Goal: Information Seeking & Learning: Check status

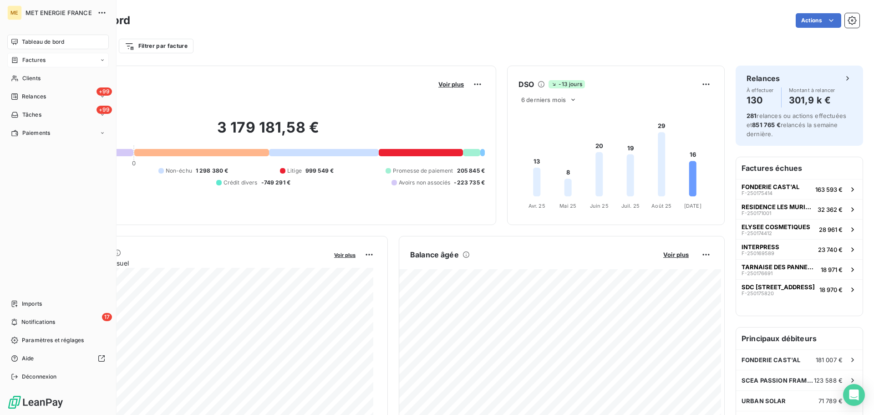
click at [20, 62] on div "Factures" at bounding box center [28, 60] width 35 height 8
click at [41, 118] on div "Clients" at bounding box center [57, 114] width 101 height 15
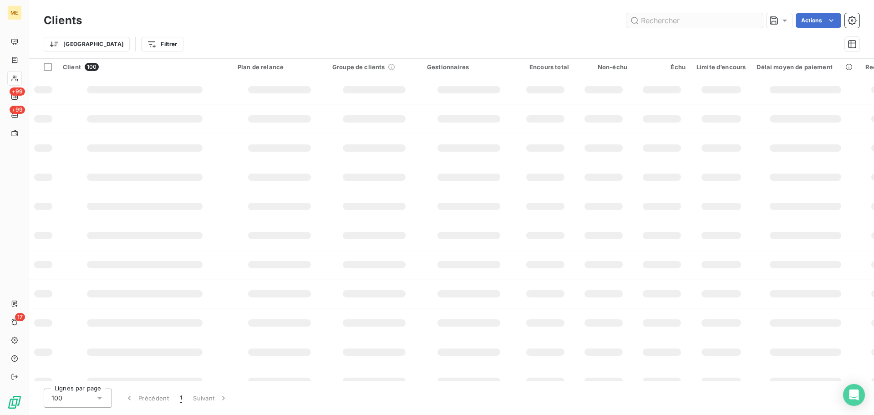
click at [656, 19] on input "text" at bounding box center [694, 20] width 137 height 15
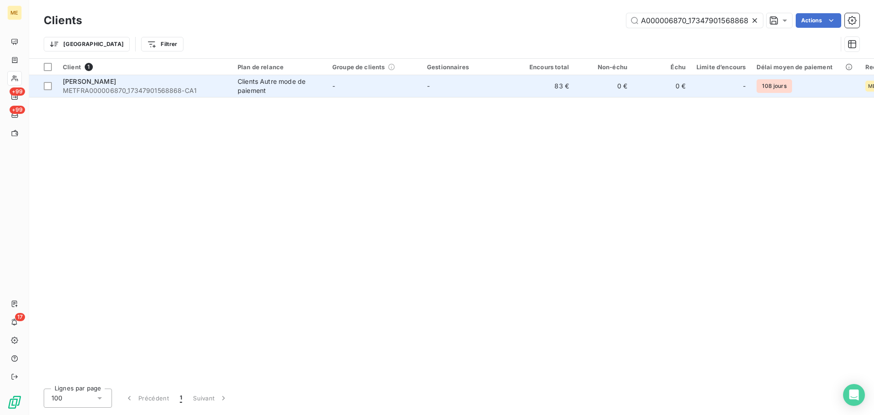
type input "METFRA000006870_17347901568868"
click at [479, 85] on td "-" at bounding box center [468, 86] width 95 height 22
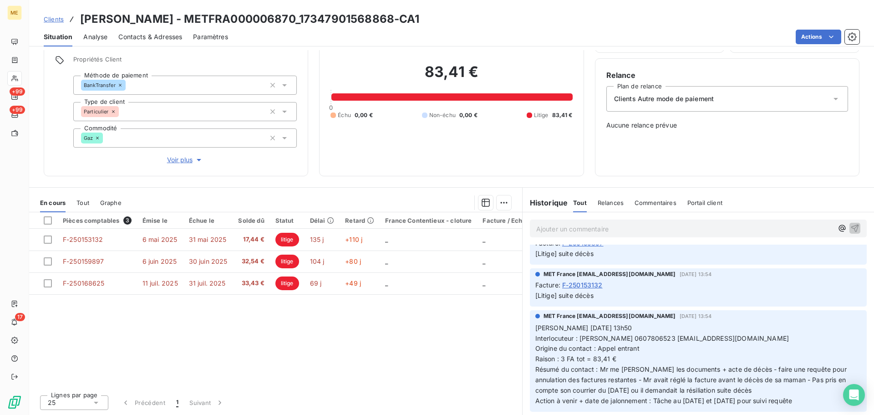
scroll to position [167, 0]
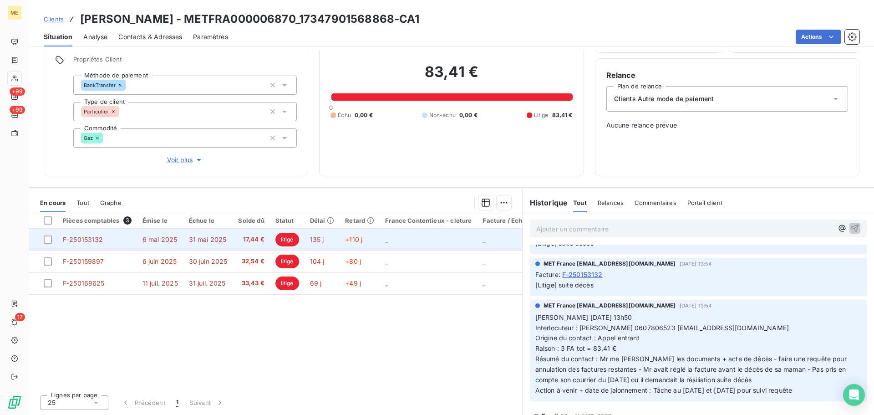
click at [388, 245] on td "_" at bounding box center [428, 239] width 97 height 22
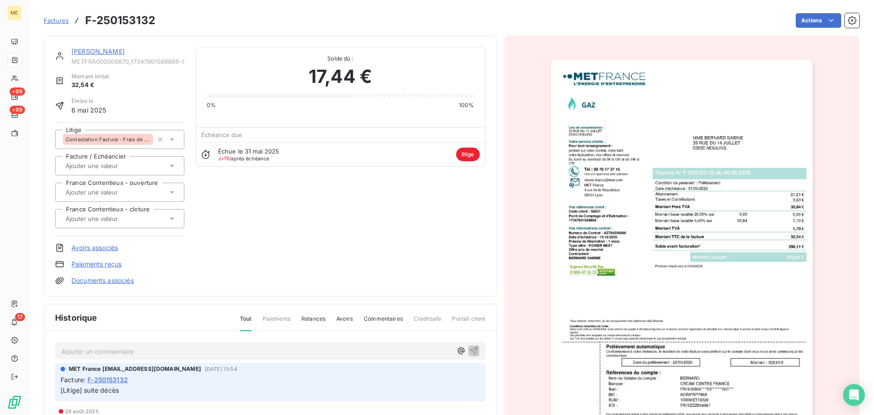
click at [105, 137] on span "Contestation Facture - Frais de résiliation" at bounding box center [108, 139] width 85 height 5
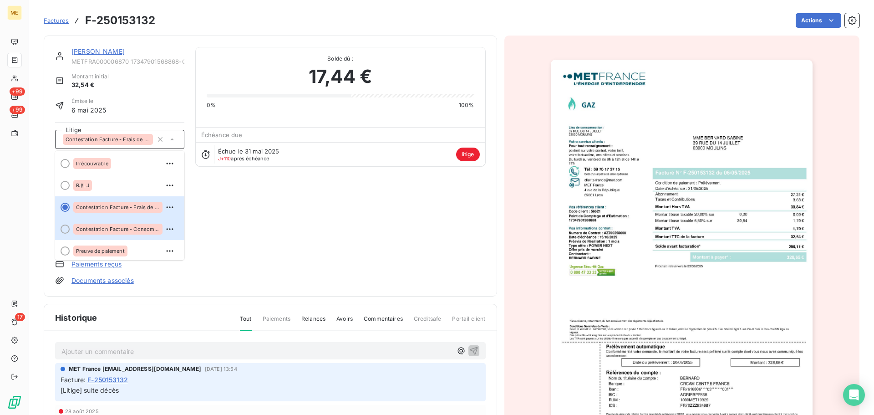
click at [277, 232] on div "BERNARD METFRA000006870_17347901568868-CA1 Montant initial 32,54 € Émise le [DA…" at bounding box center [270, 166] width 430 height 238
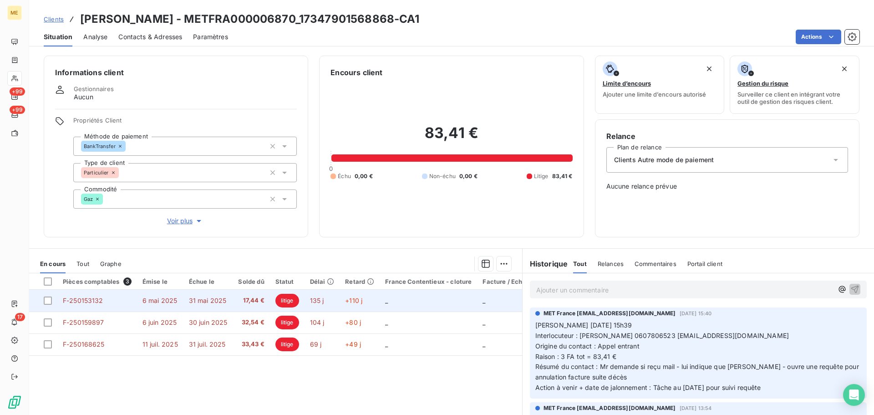
click at [268, 297] on td "17,44 €" at bounding box center [251, 300] width 37 height 22
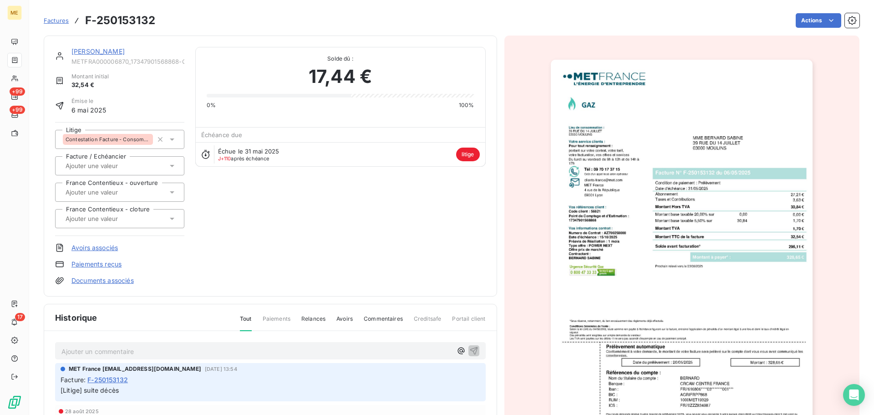
click at [760, 236] on img "button" at bounding box center [682, 245] width 262 height 370
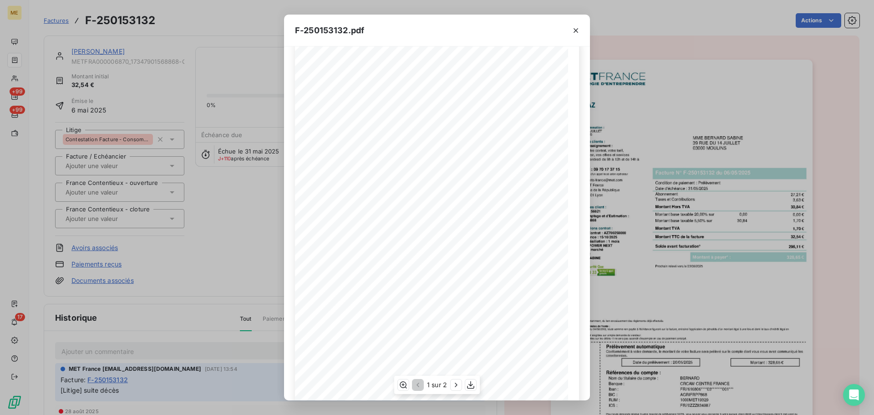
scroll to position [54, 0]
click at [456, 384] on icon "button" at bounding box center [456, 385] width 2 height 4
click at [577, 28] on icon "button" at bounding box center [575, 30] width 9 height 9
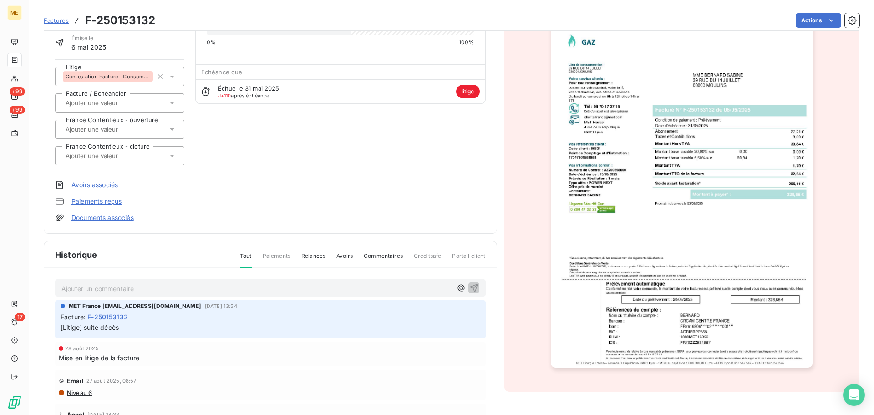
scroll to position [92, 0]
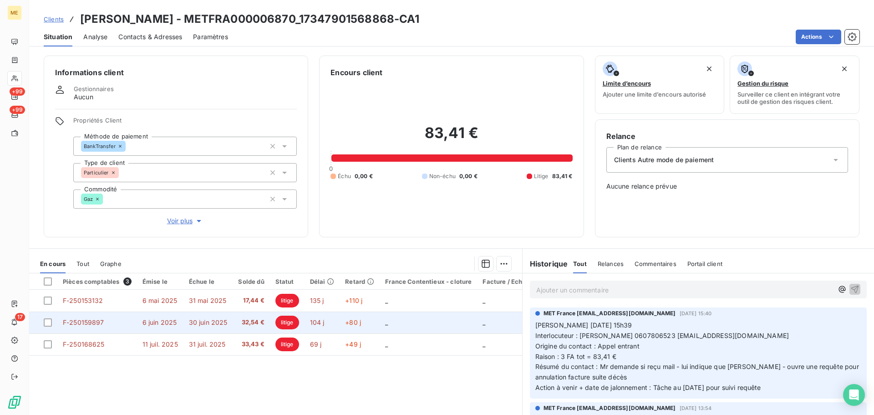
click at [372, 325] on td "+80 j" at bounding box center [359, 322] width 40 height 22
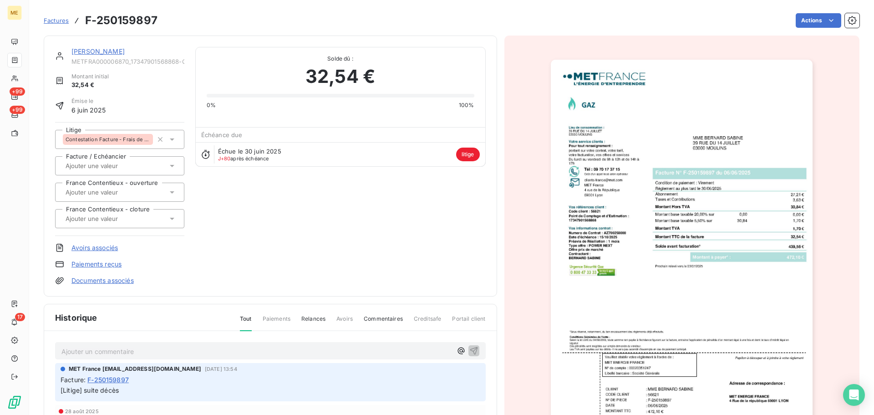
click at [698, 195] on img "button" at bounding box center [682, 245] width 262 height 370
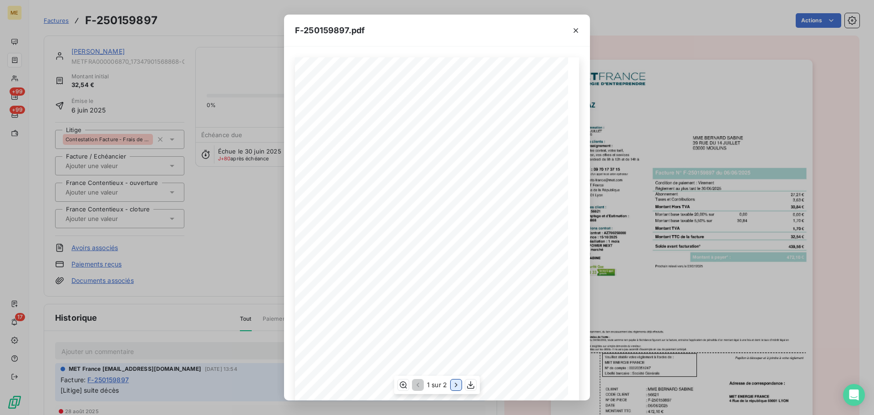
click at [455, 385] on icon "button" at bounding box center [455, 384] width 9 height 9
click at [258, 223] on div "F-250159897.pdf Détail de votre facture : Document à conserver 5 ans Numéro F-2…" at bounding box center [437, 207] width 874 height 415
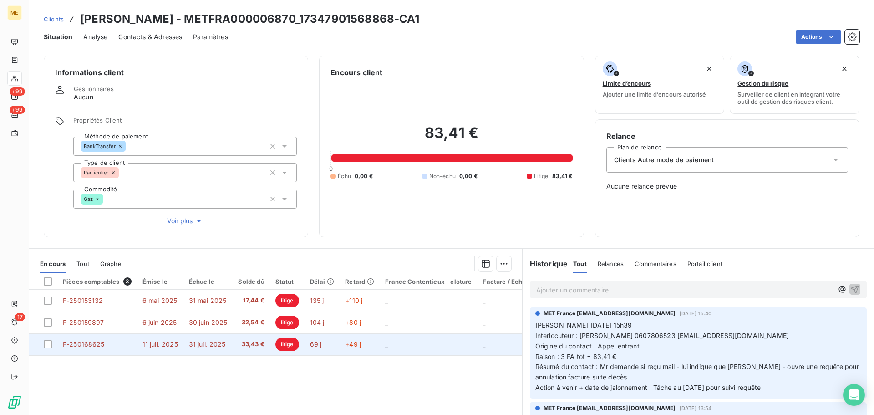
click at [366, 345] on td "+49 j" at bounding box center [359, 344] width 40 height 22
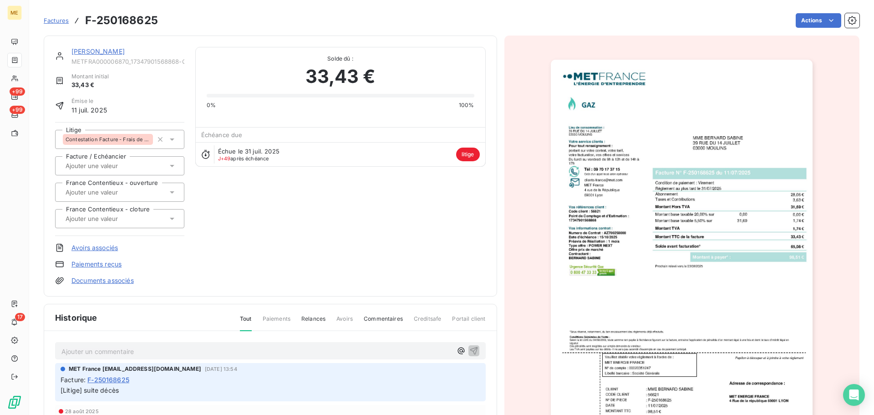
click at [694, 203] on img "button" at bounding box center [682, 245] width 262 height 370
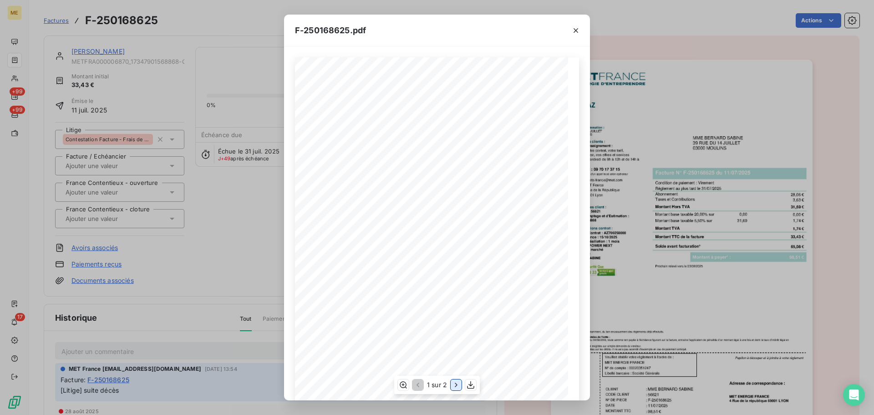
click at [454, 386] on icon "button" at bounding box center [455, 384] width 9 height 9
click at [575, 30] on icon "button" at bounding box center [575, 30] width 5 height 5
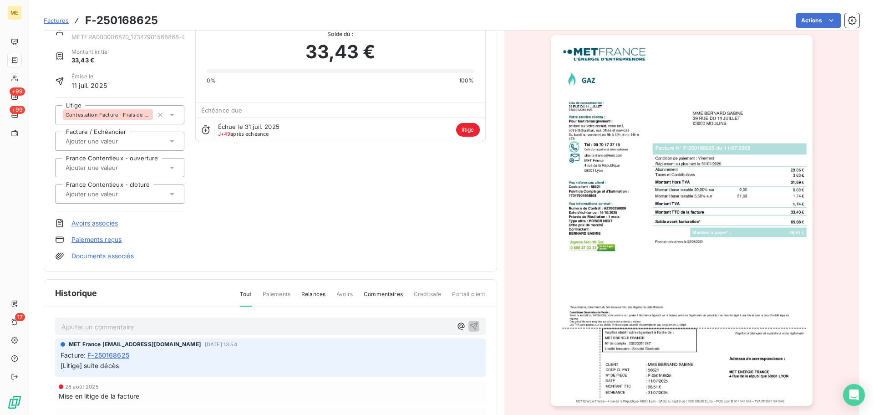
scroll to position [25, 0]
click at [127, 112] on span "Contestation Facture - Frais de résiliation" at bounding box center [108, 114] width 85 height 5
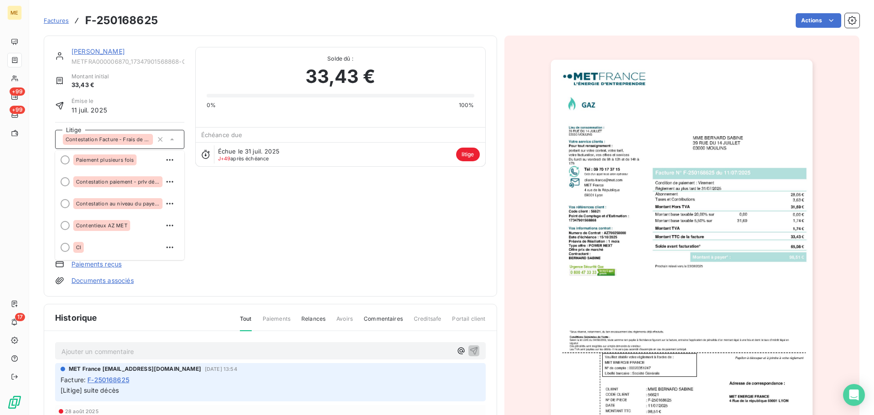
scroll to position [0, 0]
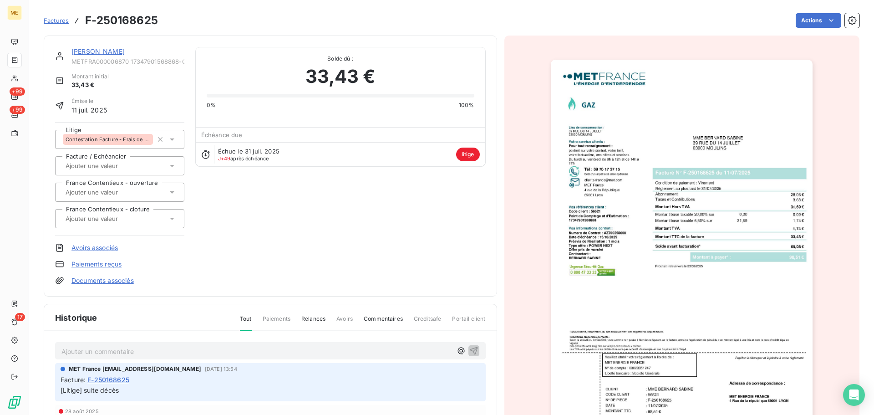
click at [282, 200] on div "BERNARD METFRA000006870_17347901568868-CA1 Montant initial 33,43 € Émise le [DA…" at bounding box center [270, 166] width 430 height 238
click at [100, 137] on span "Contestation Facture - Frais de résiliation" at bounding box center [108, 139] width 85 height 5
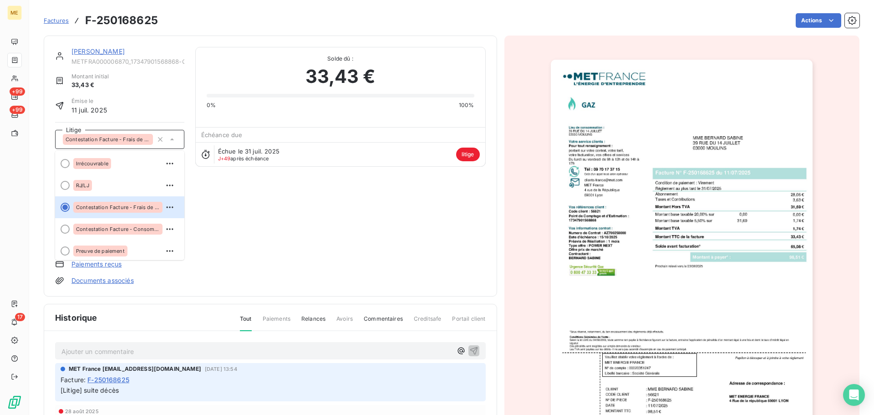
click at [170, 139] on icon at bounding box center [172, 139] width 4 height 2
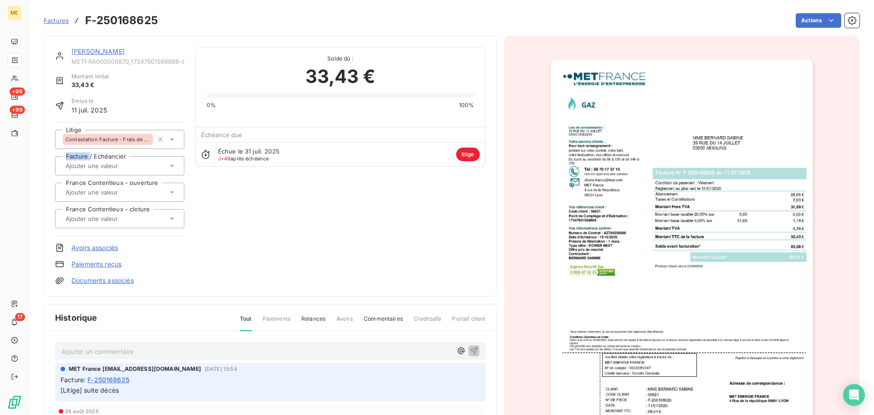
click at [170, 139] on icon at bounding box center [172, 139] width 5 height 2
click at [225, 195] on div "BERNARD METFRA000006870_17347901568868-CA1 Montant initial 33,43 € Émise le [DA…" at bounding box center [270, 166] width 430 height 238
click at [159, 139] on icon "button" at bounding box center [160, 139] width 5 height 5
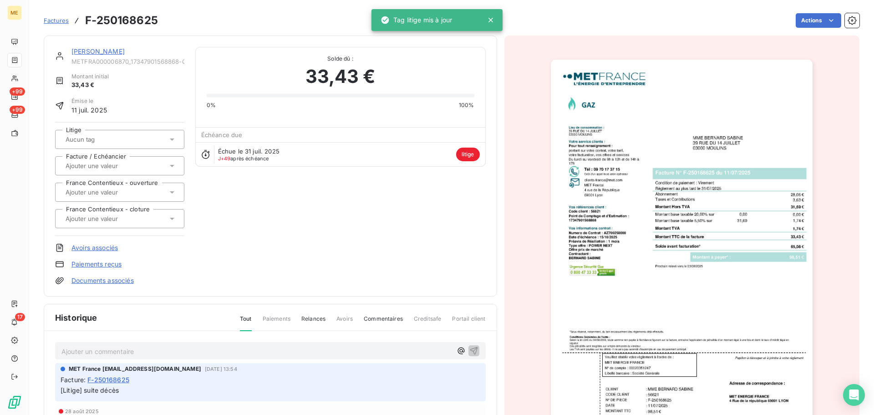
click at [100, 138] on input "text" at bounding box center [92, 139] width 55 height 8
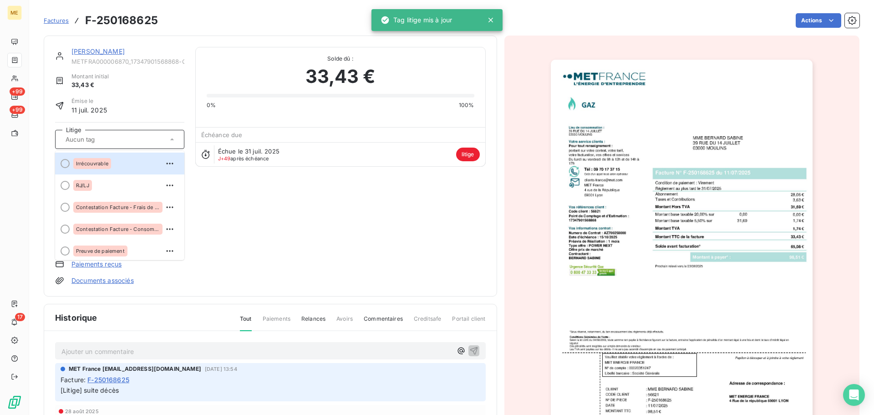
click at [100, 138] on input "text" at bounding box center [92, 139] width 55 height 8
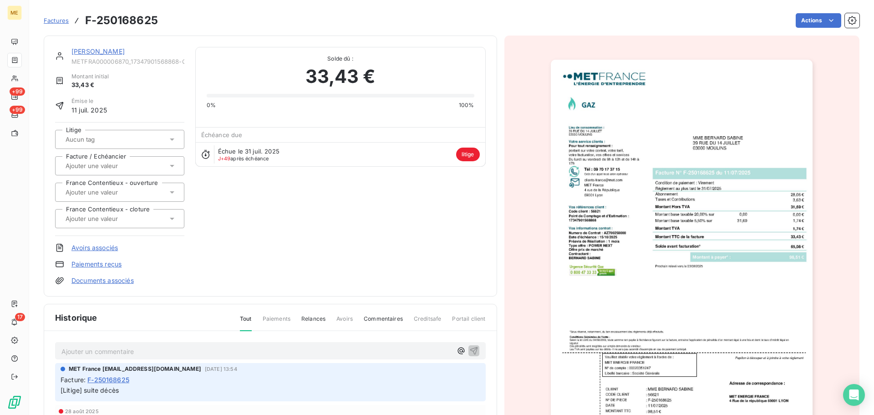
click at [233, 182] on div "BERNARD METFRA000006870_17347901568868-CA1 Montant initial 33,43 € Émise le [DA…" at bounding box center [270, 166] width 430 height 238
click at [116, 142] on div at bounding box center [115, 139] width 105 height 12
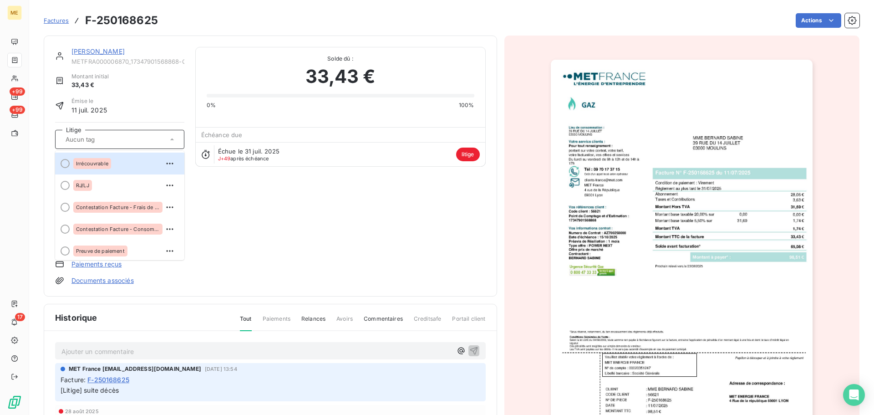
click at [116, 142] on div at bounding box center [115, 139] width 105 height 12
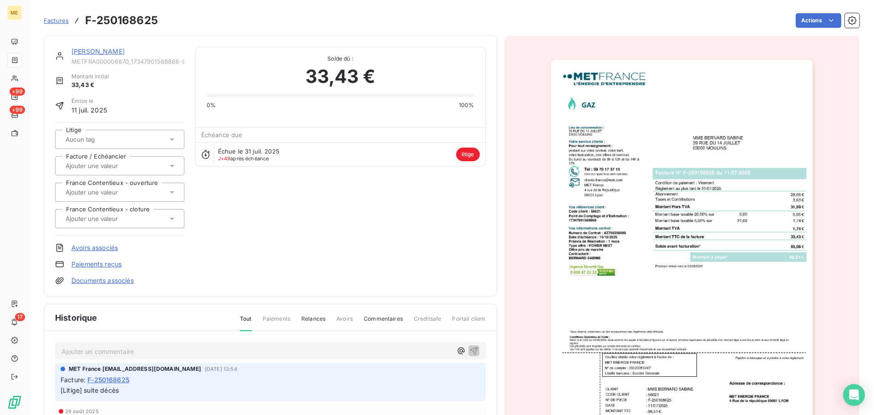
click at [90, 51] on link "[PERSON_NAME]" at bounding box center [97, 51] width 53 height 8
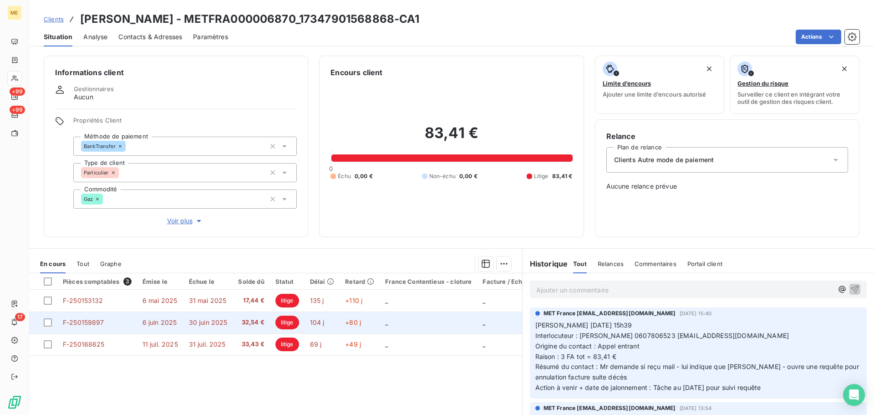
click at [335, 326] on td "104 j" at bounding box center [321, 322] width 35 height 22
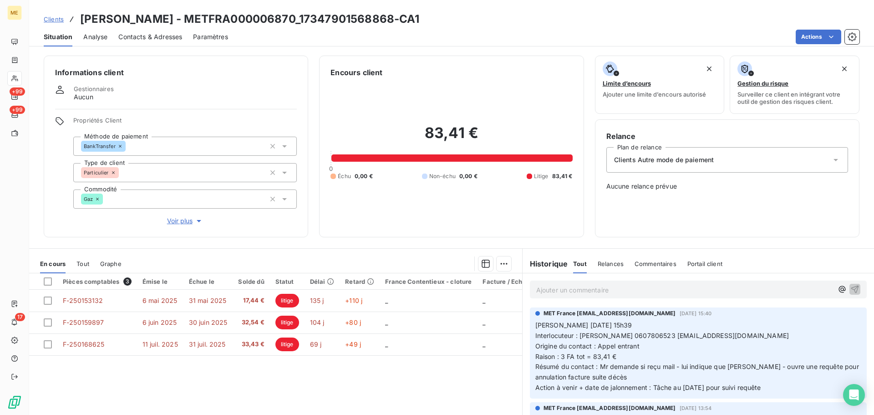
click at [605, 288] on p "Ajouter un commentaire ﻿" at bounding box center [684, 289] width 297 height 11
click at [694, 288] on p "Tag enlevé, les factures doivent être annulées." at bounding box center [684, 289] width 297 height 10
click at [850, 290] on icon "button" at bounding box center [854, 288] width 9 height 9
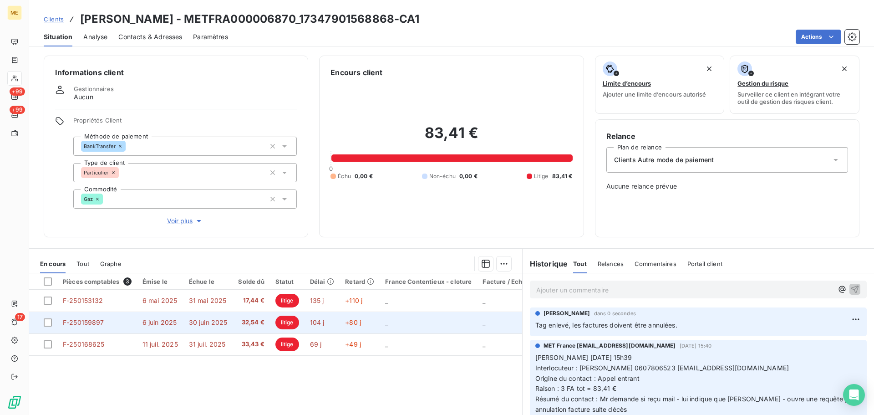
click at [424, 320] on td "_" at bounding box center [428, 322] width 97 height 22
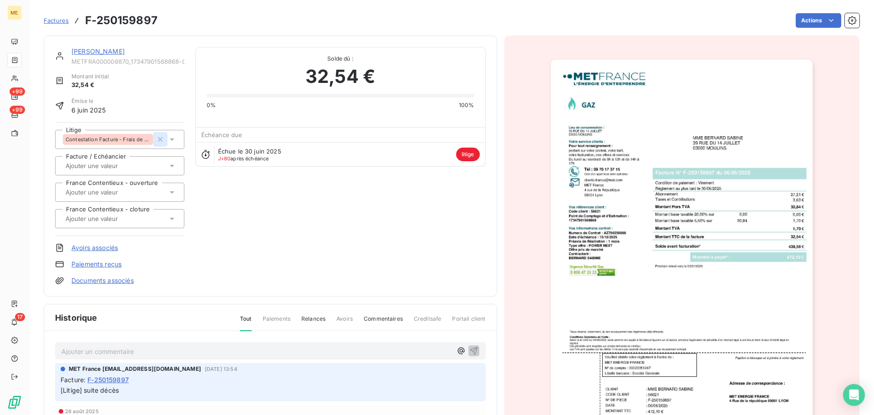
click at [163, 141] on icon "button" at bounding box center [160, 139] width 9 height 9
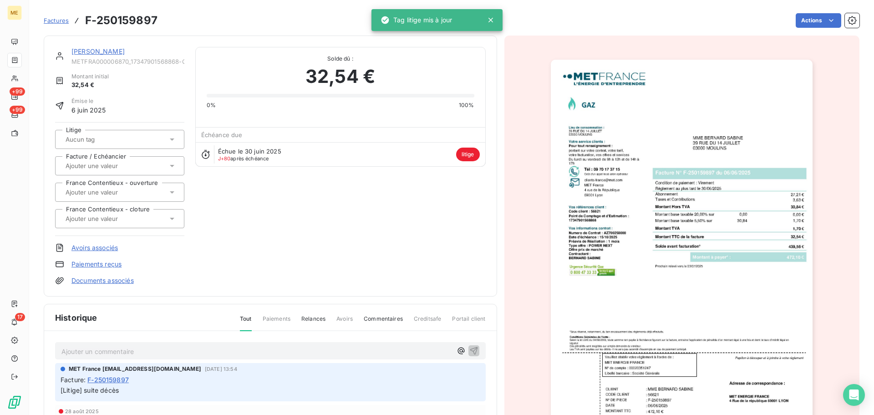
click at [83, 48] on link "[PERSON_NAME]" at bounding box center [97, 51] width 53 height 8
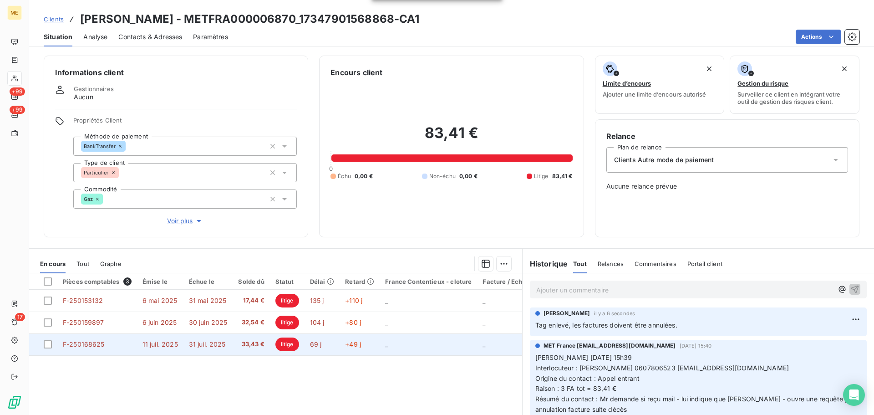
click at [411, 344] on td "_" at bounding box center [428, 344] width 97 height 22
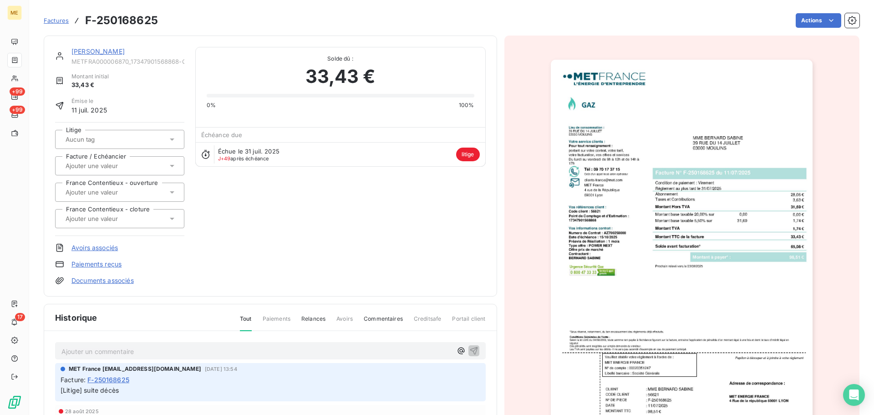
click at [91, 50] on link "[PERSON_NAME]" at bounding box center [97, 51] width 53 height 8
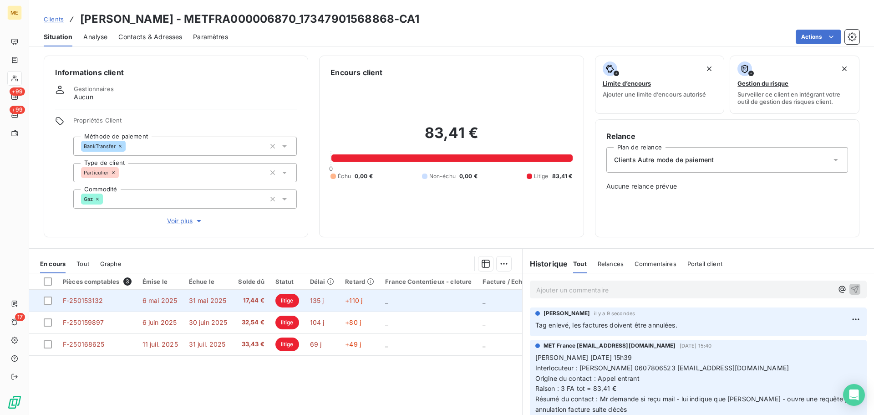
click at [399, 303] on td "_" at bounding box center [428, 300] width 97 height 22
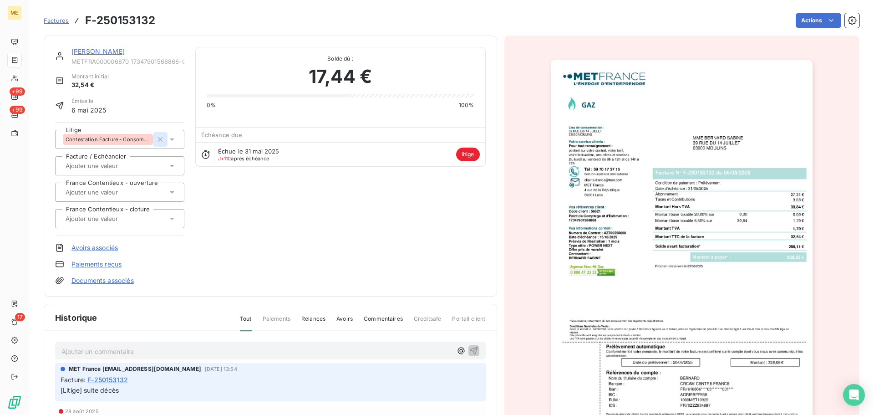
click at [162, 138] on icon "button" at bounding box center [160, 139] width 9 height 9
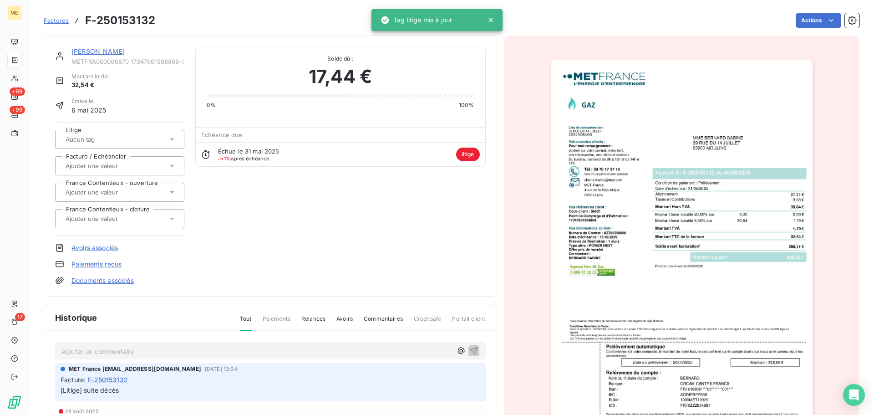
click at [89, 51] on link "[PERSON_NAME]" at bounding box center [97, 51] width 53 height 8
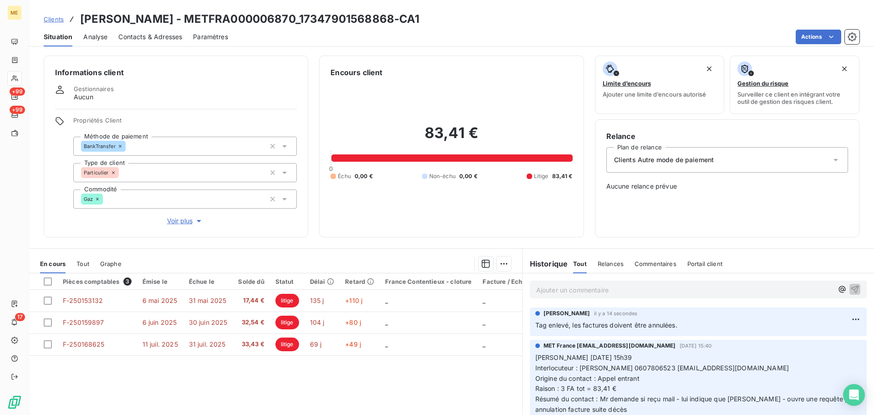
scroll to position [46, 0]
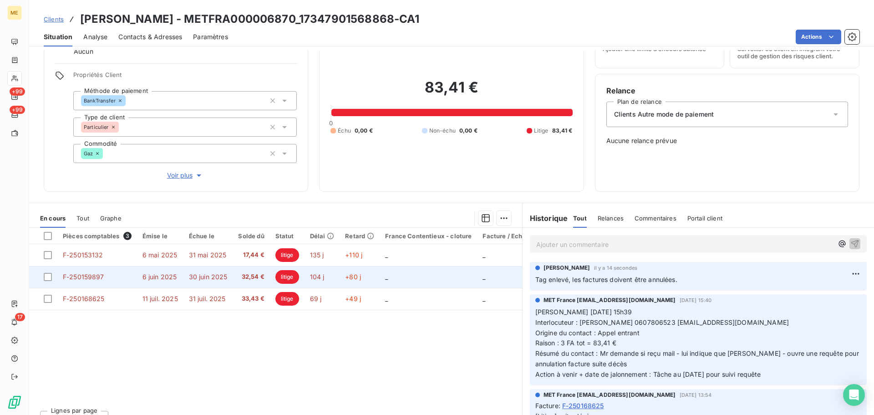
click at [381, 269] on td "_" at bounding box center [428, 277] width 97 height 22
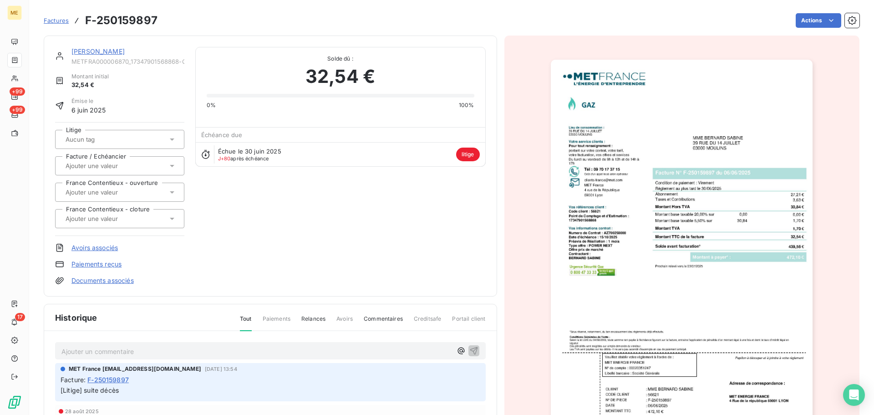
click at [769, 209] on img "button" at bounding box center [682, 245] width 262 height 370
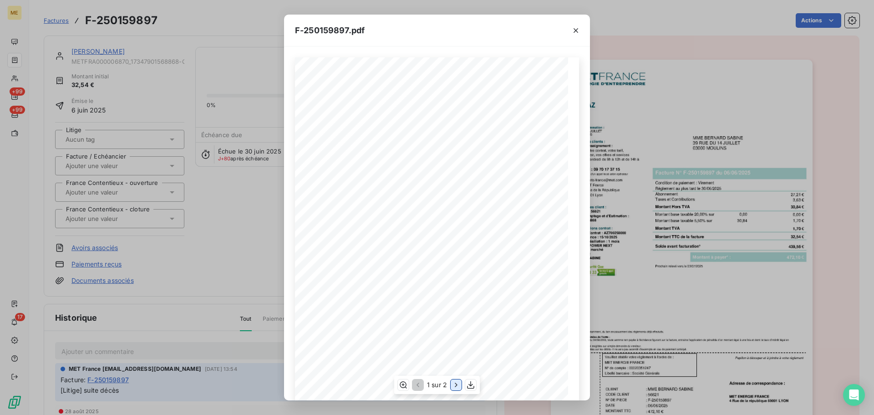
click at [456, 385] on icon "button" at bounding box center [455, 384] width 9 height 9
click at [575, 30] on icon "button" at bounding box center [575, 30] width 9 height 9
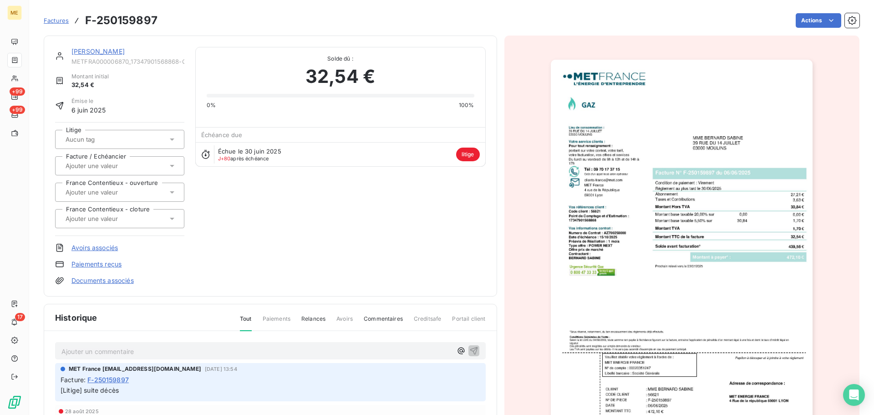
click at [745, 215] on img "button" at bounding box center [682, 245] width 262 height 370
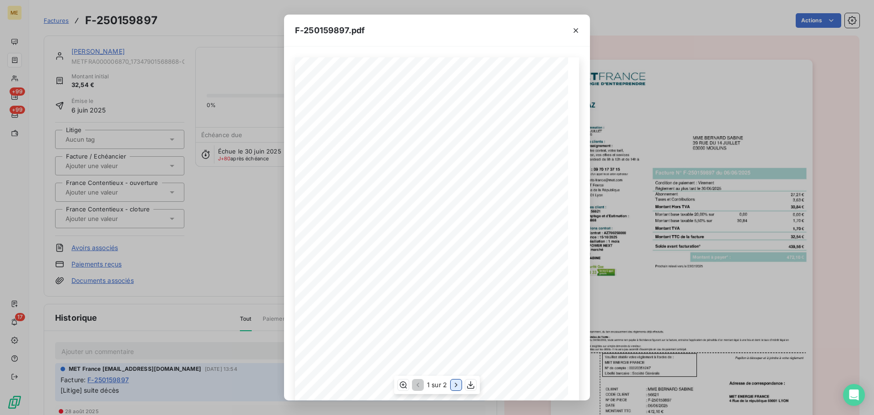
click at [454, 389] on icon "button" at bounding box center [455, 384] width 9 height 9
click at [419, 390] on button "button" at bounding box center [416, 384] width 11 height 11
drag, startPoint x: 203, startPoint y: 259, endPoint x: 198, endPoint y: 253, distance: 8.7
click at [203, 259] on div "F-250159897.pdf *Sous réserve, notamment, du bon encaissement des règlements dé…" at bounding box center [437, 207] width 874 height 415
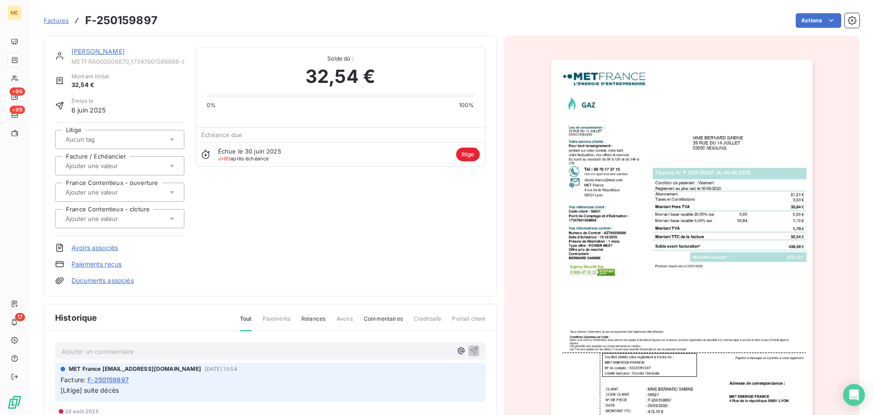
click at [86, 48] on link "[PERSON_NAME]" at bounding box center [97, 51] width 53 height 8
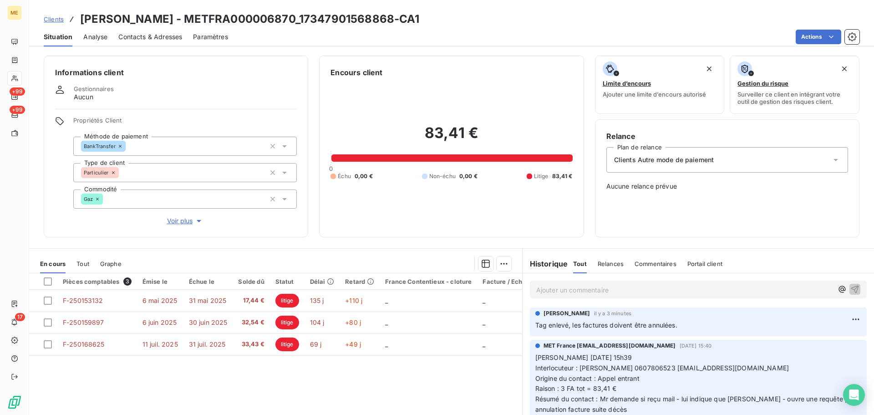
click at [864, 217] on div "Informations client Gestionnaires Aucun Propriétés Client Méthode de paiement B…" at bounding box center [451, 147] width 845 height 182
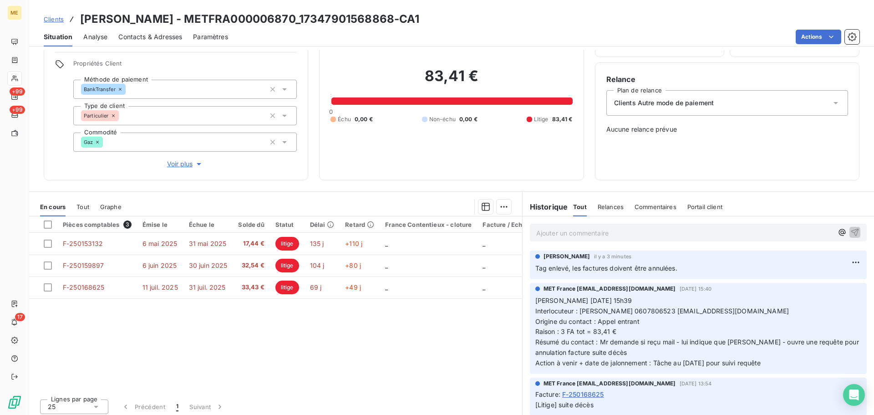
scroll to position [61, 0]
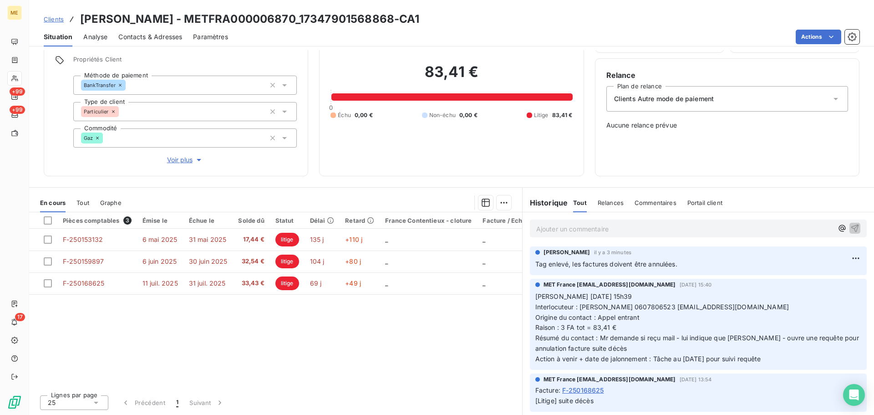
click at [590, 231] on p "Ajouter un commentaire ﻿" at bounding box center [684, 228] width 297 height 11
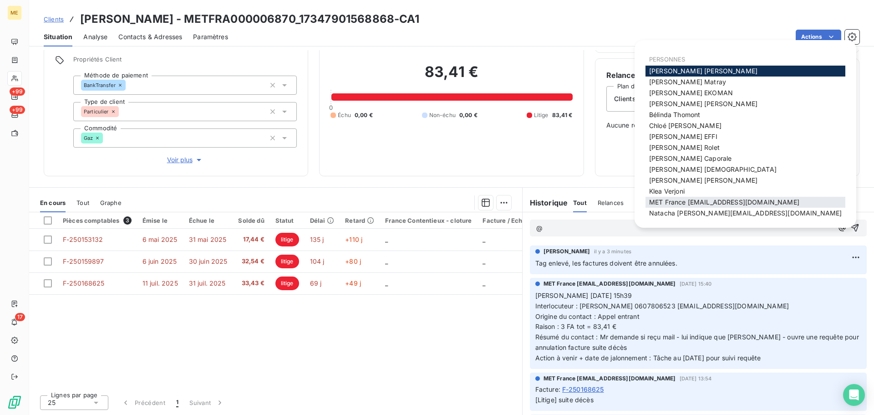
click at [731, 201] on span "MET France [EMAIL_ADDRESS][DOMAIN_NAME]" at bounding box center [724, 202] width 150 height 8
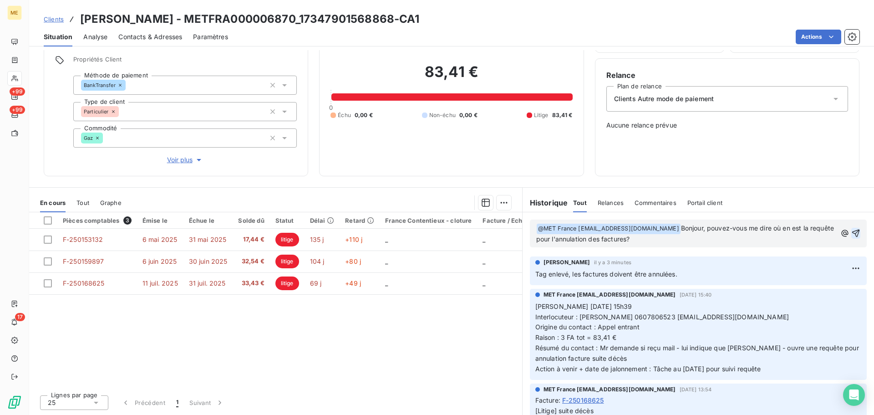
click at [852, 233] on icon "button" at bounding box center [856, 233] width 8 height 8
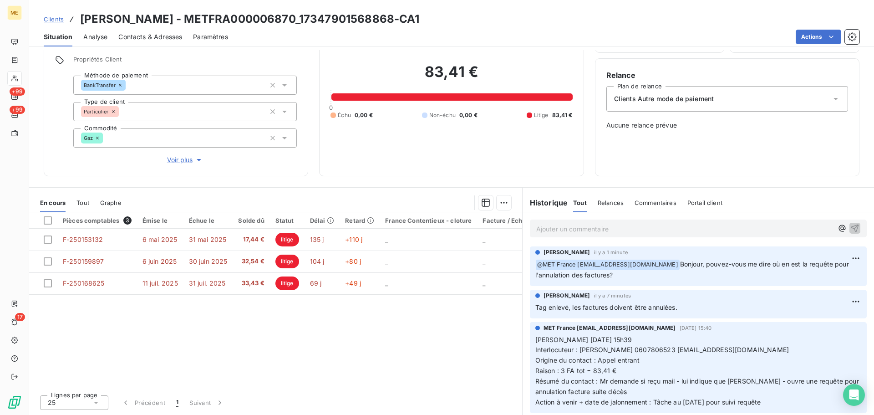
click at [305, 313] on div "Pièces comptables 3 Émise le Échue le Solde dû Statut Délai Retard France Conte…" at bounding box center [275, 299] width 493 height 175
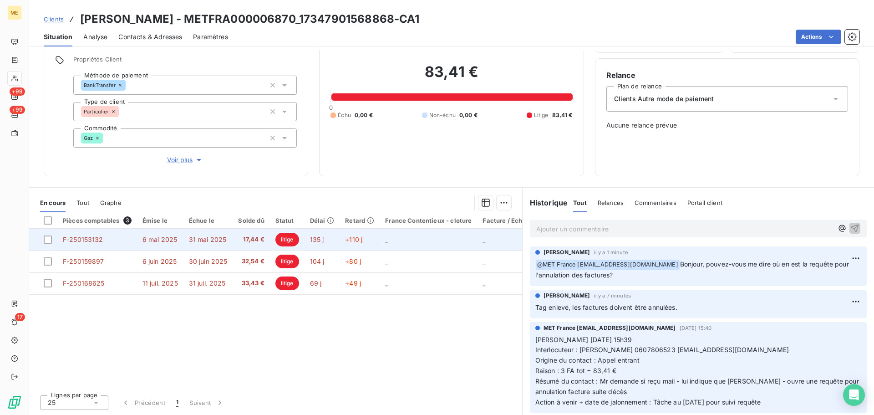
click at [397, 238] on td "_" at bounding box center [428, 239] width 97 height 22
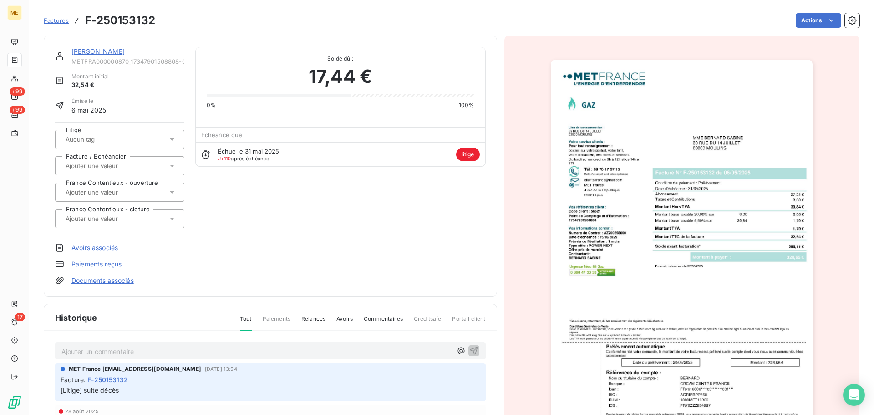
click at [91, 51] on link "[PERSON_NAME]" at bounding box center [97, 51] width 53 height 8
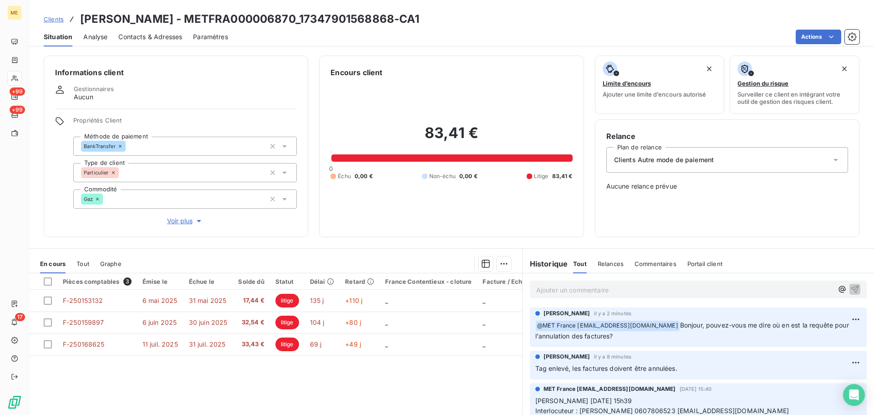
click at [55, 22] on span "Clients" at bounding box center [54, 18] width 20 height 7
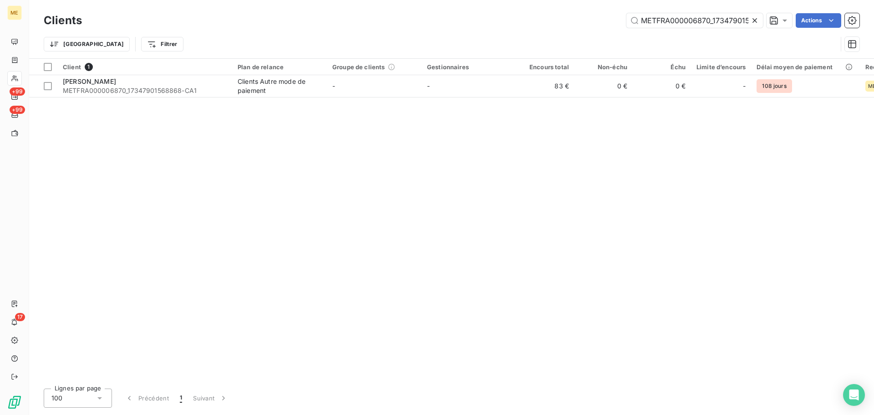
click at [753, 20] on icon at bounding box center [754, 20] width 5 height 5
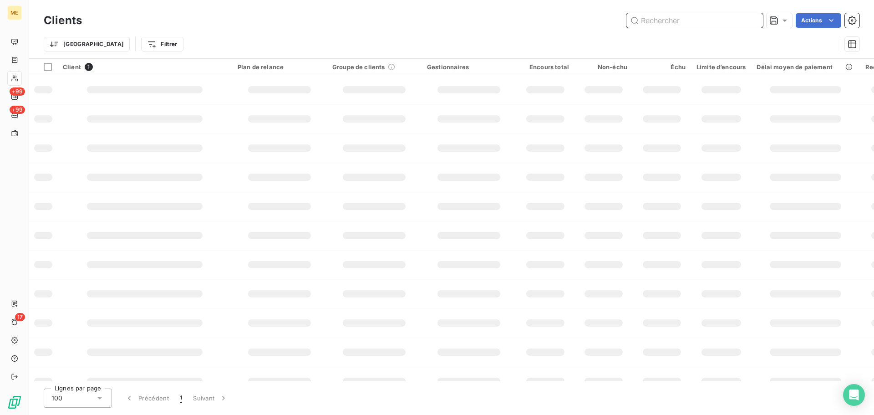
click at [710, 20] on input "text" at bounding box center [694, 20] width 137 height 15
paste input "METFRA000008307_Z1443800000229"
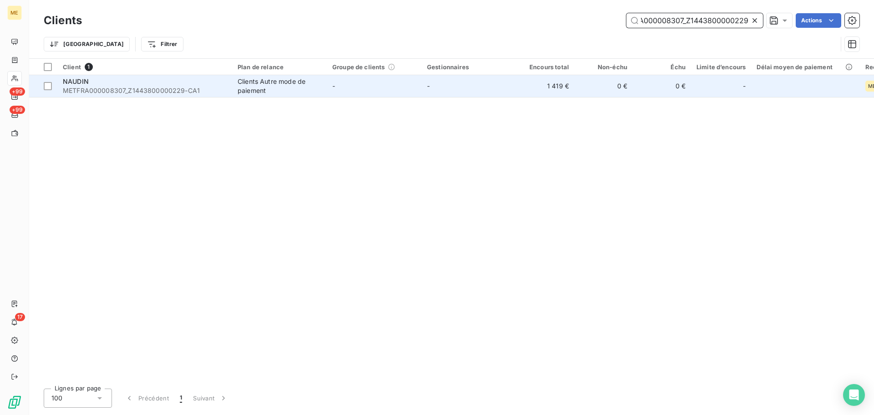
type input "METFRA000008307_Z1443800000229"
click at [510, 83] on td "-" at bounding box center [468, 86] width 95 height 22
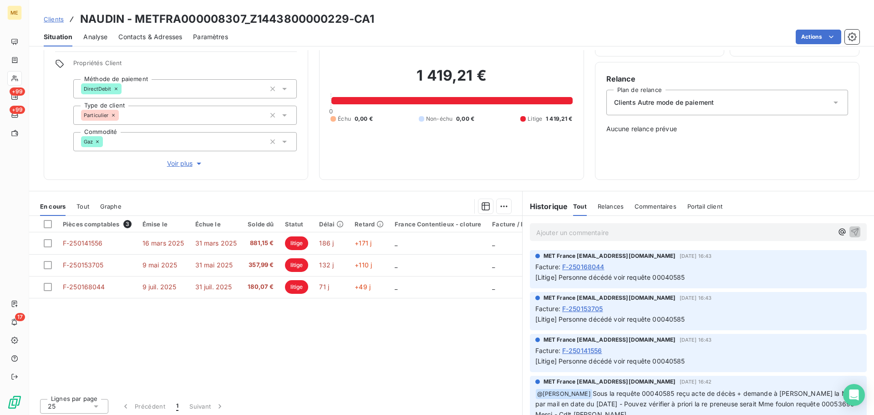
scroll to position [61, 0]
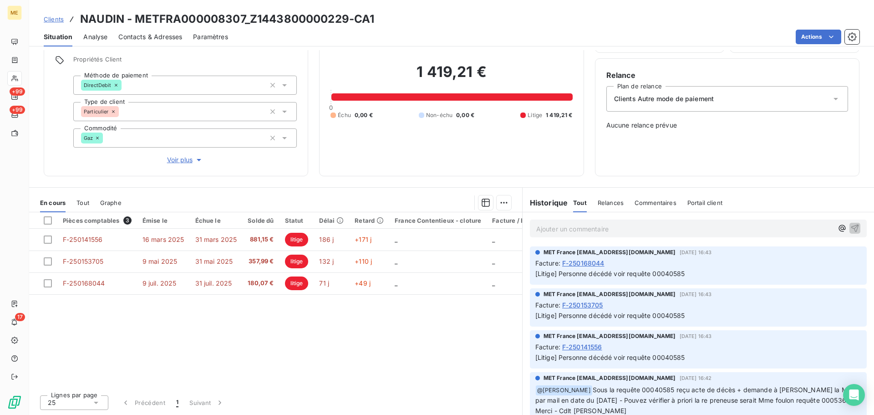
click at [674, 273] on span "[Litige] Personne décédé voir requête 00040585" at bounding box center [610, 273] width 150 height 8
copy span "00040585"
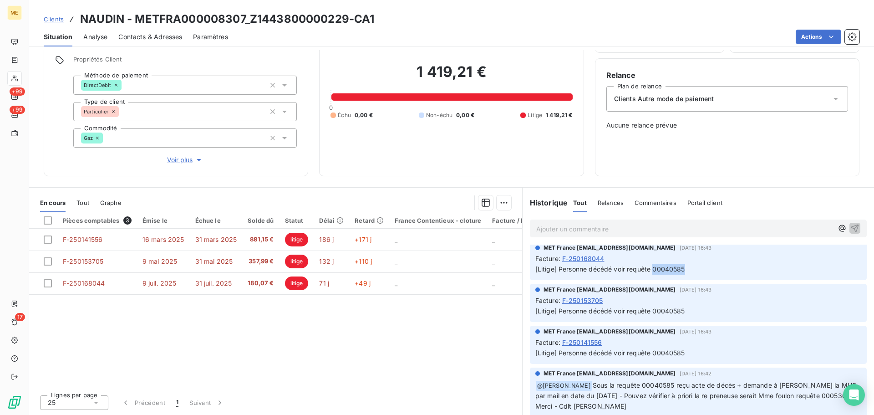
scroll to position [0, 0]
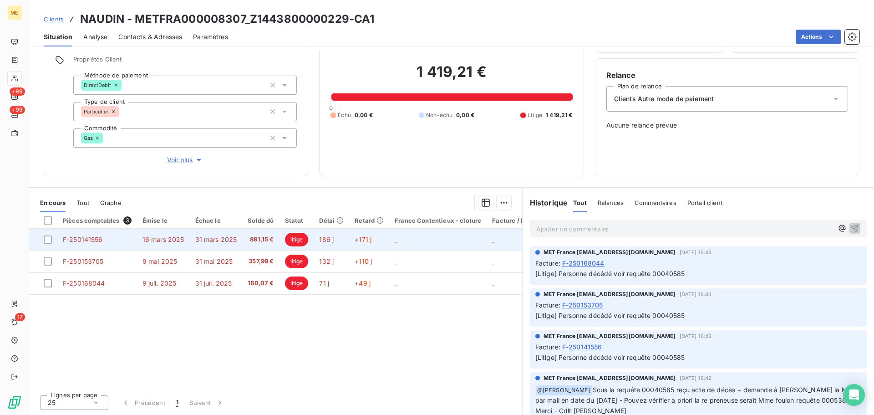
click at [427, 239] on td "_" at bounding box center [437, 239] width 97 height 22
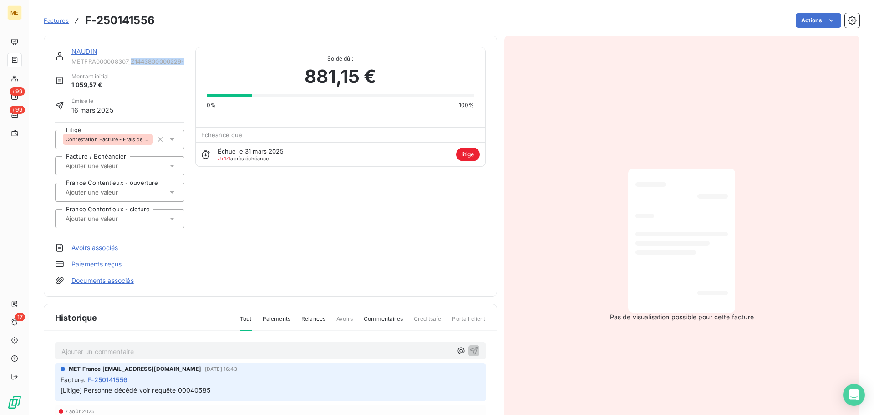
drag, startPoint x: 132, startPoint y: 61, endPoint x: 186, endPoint y: 62, distance: 53.3
click at [186, 62] on div "NAUDIN METFRA000008307_Z1443800000229-CA1 Montant initial 1 059,57 € Émise le […" at bounding box center [270, 166] width 430 height 238
copy span "Z1443800000229-"
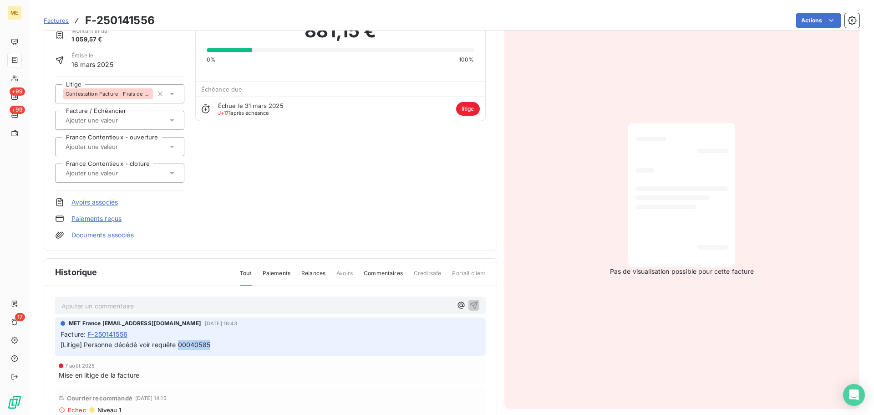
drag, startPoint x: 179, startPoint y: 342, endPoint x: 215, endPoint y: 343, distance: 36.0
click at [215, 343] on p "[Litige] Personne décédé voir requête 00040585" at bounding box center [271, 344] width 420 height 10
copy span "00040585"
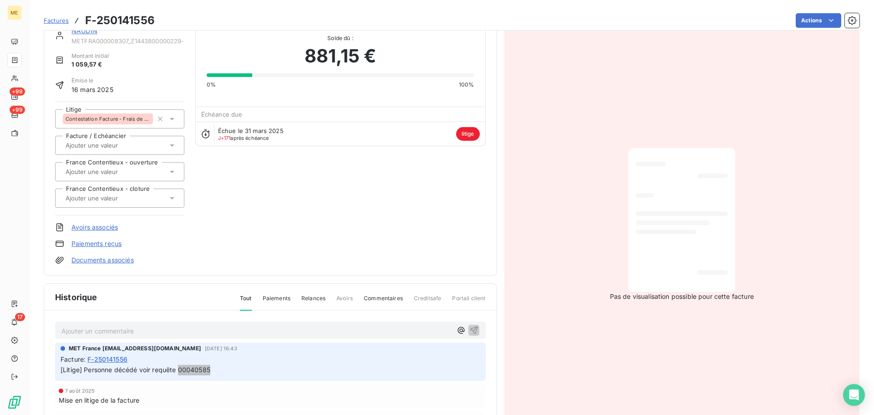
scroll to position [0, 0]
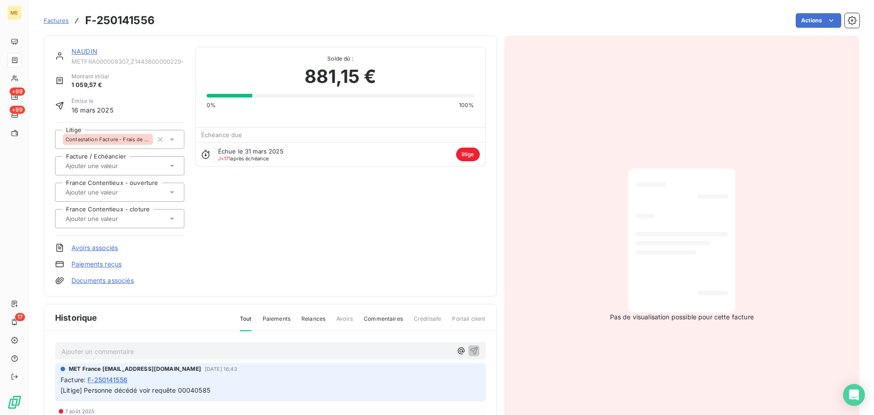
click at [85, 49] on link "NAUDIN" at bounding box center [84, 51] width 26 height 8
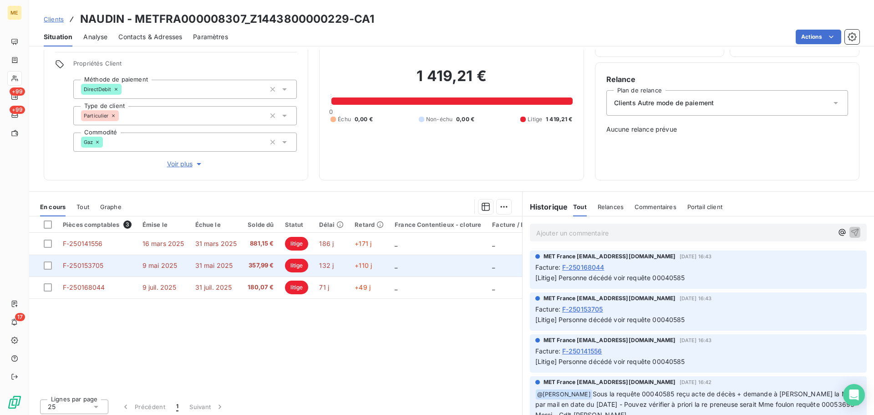
scroll to position [61, 0]
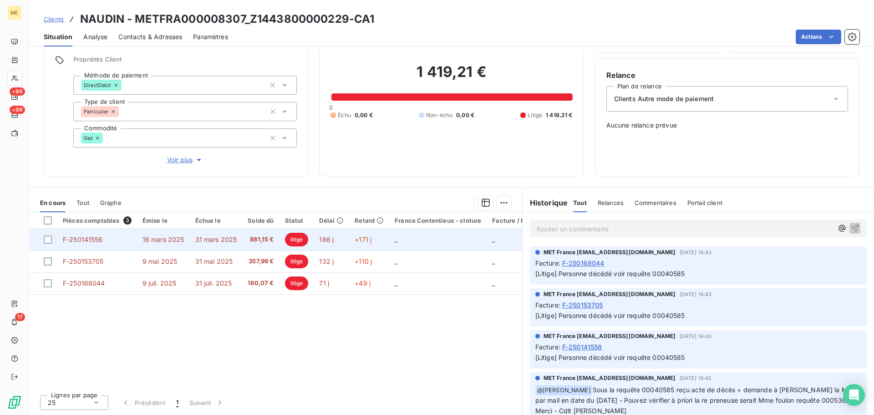
click at [211, 236] on span "31 mars 2025" at bounding box center [216, 239] width 42 height 8
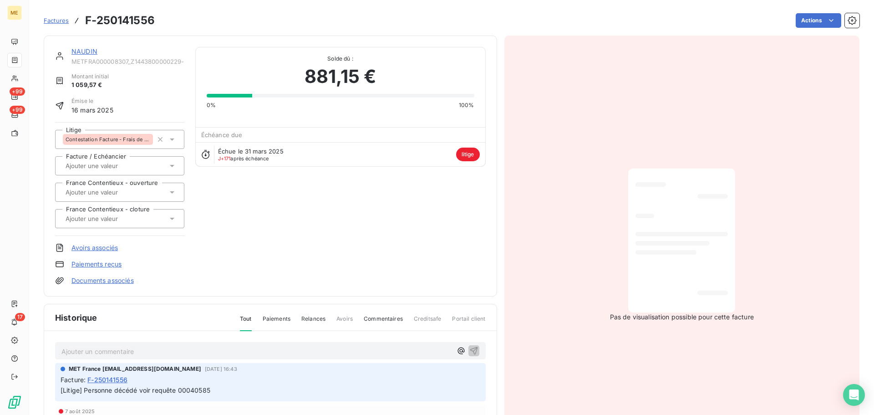
click at [89, 53] on link "NAUDIN" at bounding box center [84, 51] width 26 height 8
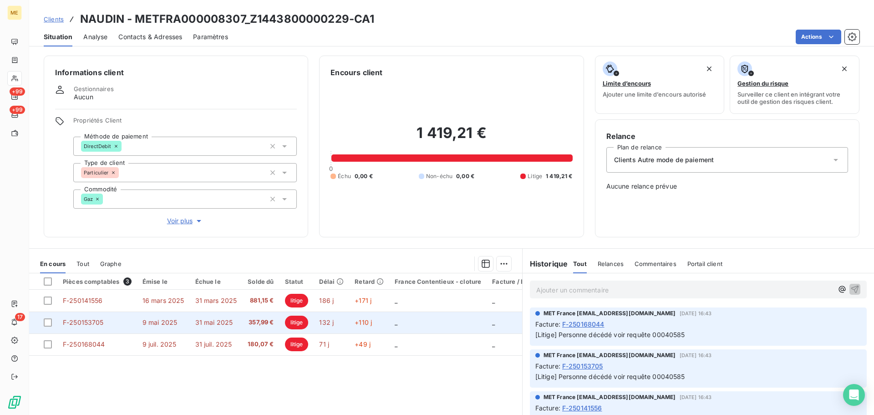
click at [395, 326] on td "_" at bounding box center [437, 322] width 97 height 22
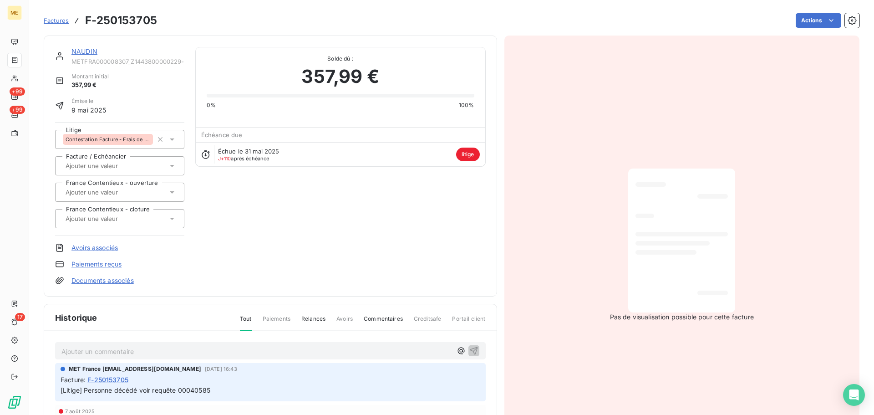
click at [91, 51] on link "NAUDIN" at bounding box center [84, 51] width 26 height 8
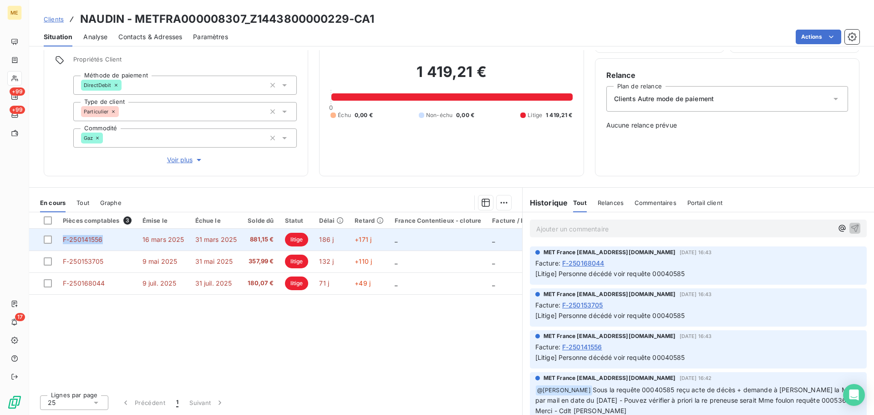
drag, startPoint x: 107, startPoint y: 239, endPoint x: 60, endPoint y: 243, distance: 47.5
click at [60, 243] on td "F-250141556" at bounding box center [97, 239] width 80 height 22
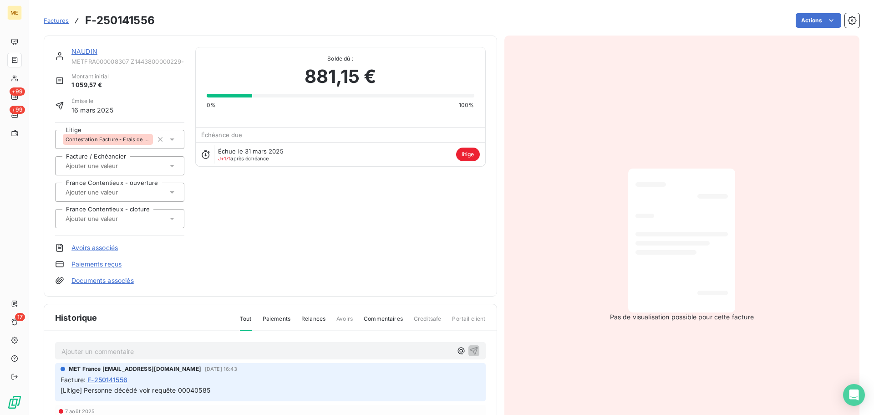
click at [108, 18] on h3 "F-250141556" at bounding box center [120, 20] width 70 height 16
copy section "F-250141556 Actions"
click at [159, 137] on icon "button" at bounding box center [160, 139] width 9 height 9
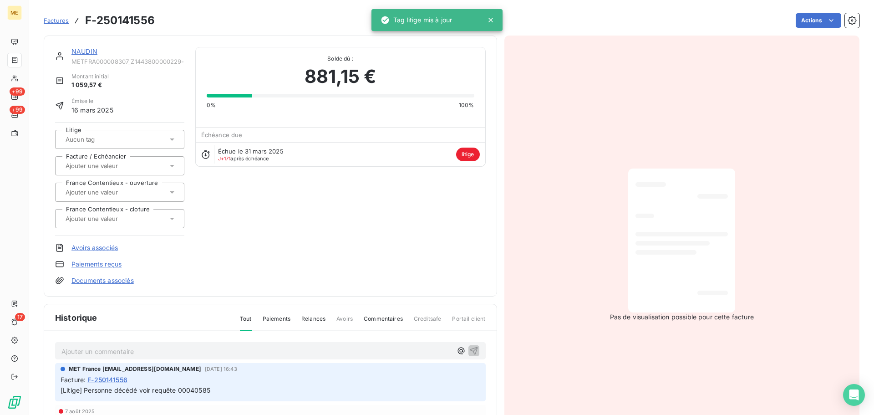
click at [392, 276] on div "NAUDIN METFRA000008307_Z1443800000229-CA1 Montant initial 1 059,57 € Émise le […" at bounding box center [270, 166] width 430 height 238
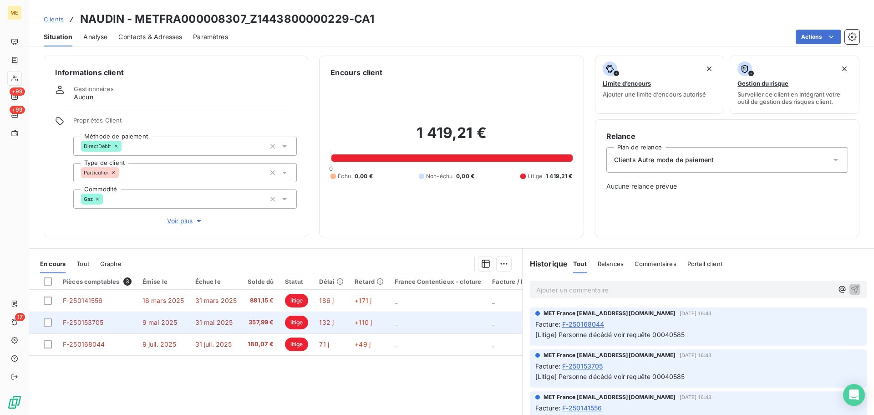
click at [339, 322] on td "132 j" at bounding box center [331, 322] width 35 height 22
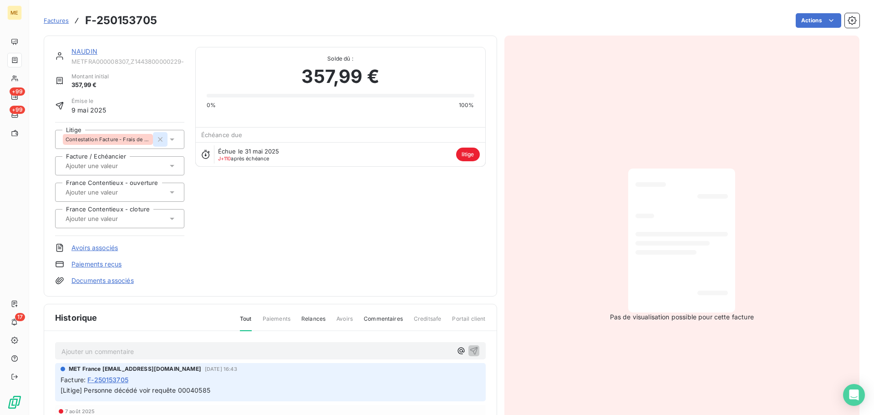
click at [158, 139] on icon "button" at bounding box center [160, 139] width 5 height 5
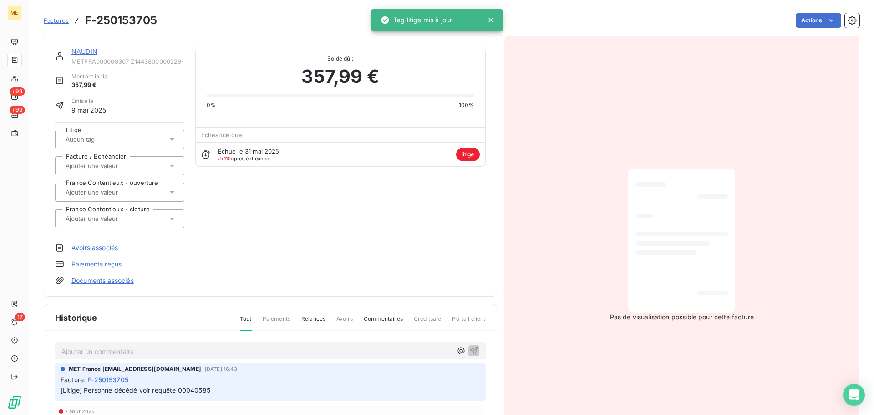
click at [82, 51] on link "NAUDIN" at bounding box center [84, 51] width 26 height 8
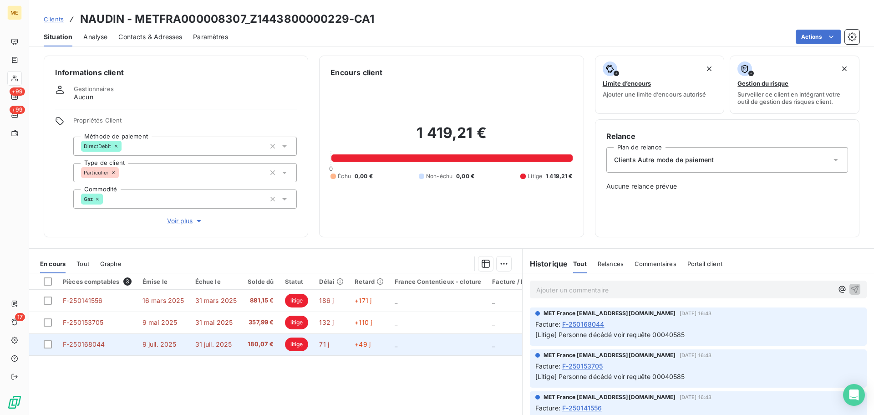
click at [334, 343] on td "71 j" at bounding box center [331, 344] width 35 height 22
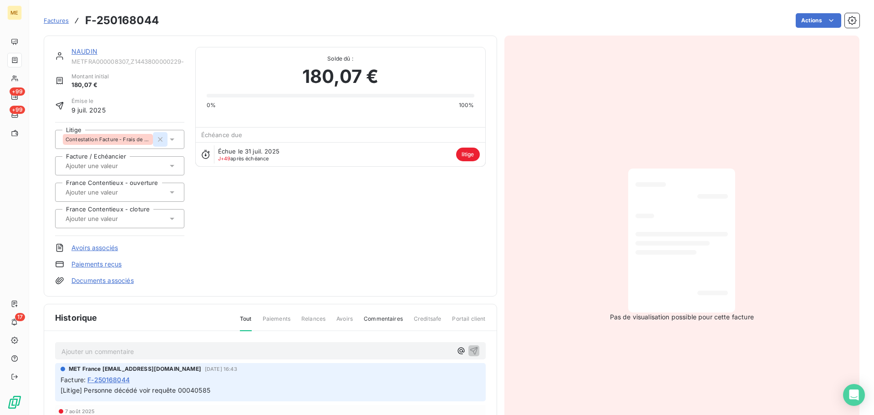
click at [156, 137] on icon "button" at bounding box center [160, 139] width 9 height 9
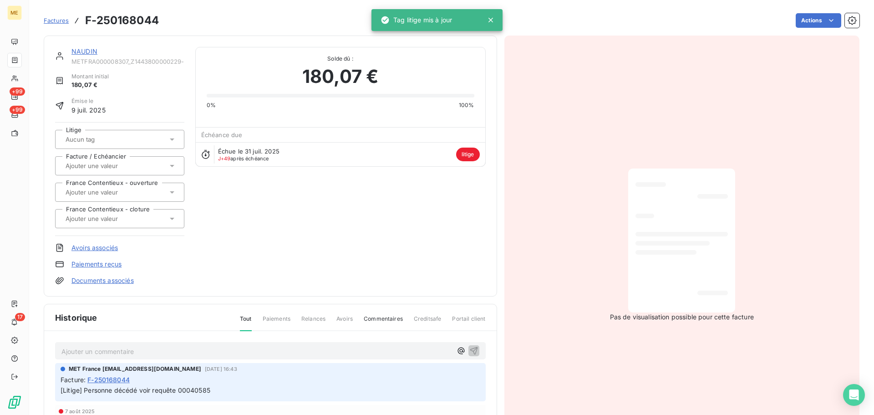
click at [85, 50] on link "NAUDIN" at bounding box center [84, 51] width 26 height 8
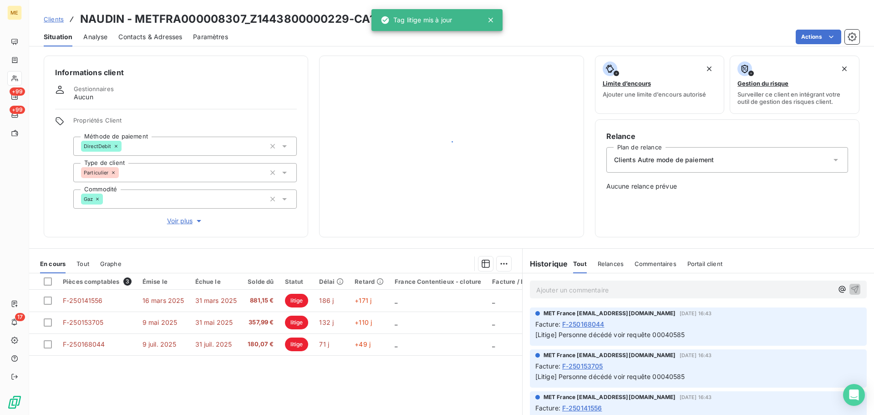
click at [618, 290] on p "Ajouter un commentaire ﻿" at bounding box center [684, 289] width 297 height 11
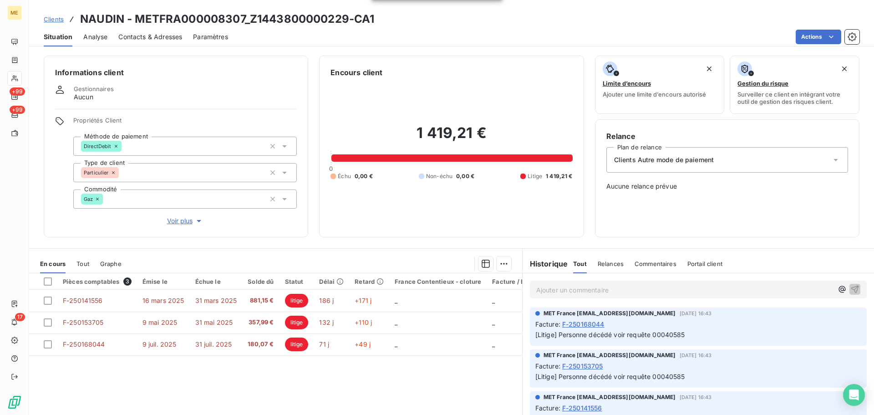
click at [564, 289] on p "Ajouter un commentaire ﻿" at bounding box center [684, 289] width 297 height 11
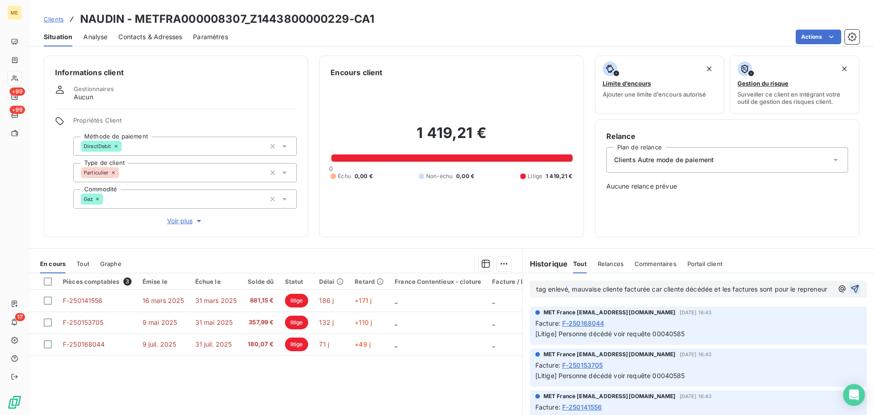
click at [850, 293] on icon "button" at bounding box center [854, 288] width 9 height 9
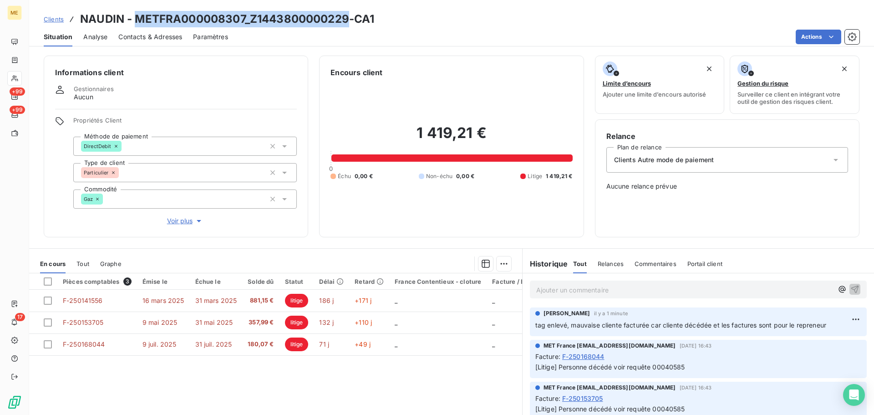
drag, startPoint x: 137, startPoint y: 17, endPoint x: 350, endPoint y: 16, distance: 213.0
click at [350, 16] on h3 "NAUDIN - METFRA000008307_Z1443800000229-CA1" at bounding box center [227, 19] width 294 height 16
copy h3 "METFRA000008307_Z1443800000229"
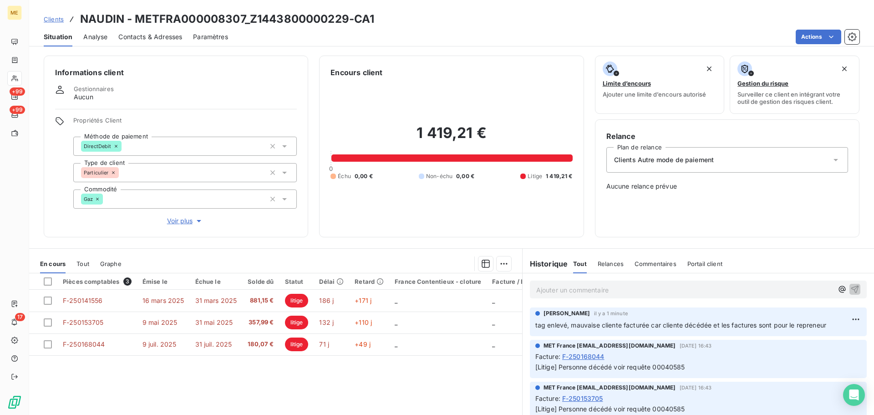
click at [514, 241] on div "Informations client Gestionnaires Aucun Propriétés Client Méthode de paiement D…" at bounding box center [451, 232] width 845 height 365
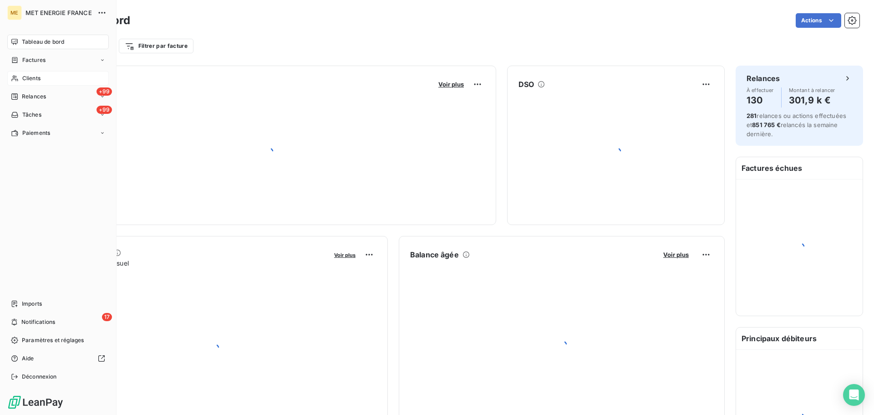
click at [25, 76] on span "Clients" at bounding box center [31, 78] width 18 height 8
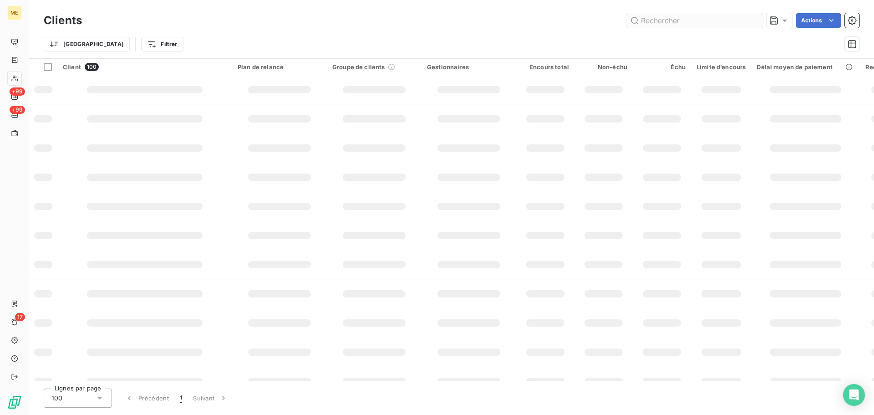
click at [680, 18] on input "text" at bounding box center [694, 20] width 137 height 15
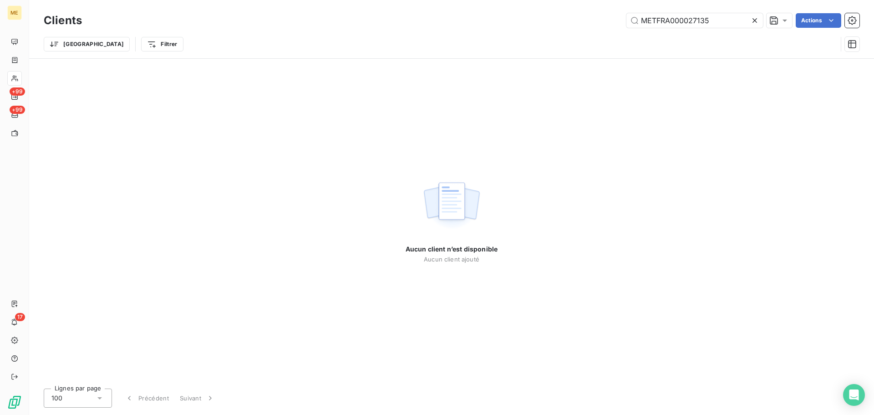
type input "METFRA000027135"
click at [755, 20] on icon at bounding box center [754, 20] width 5 height 5
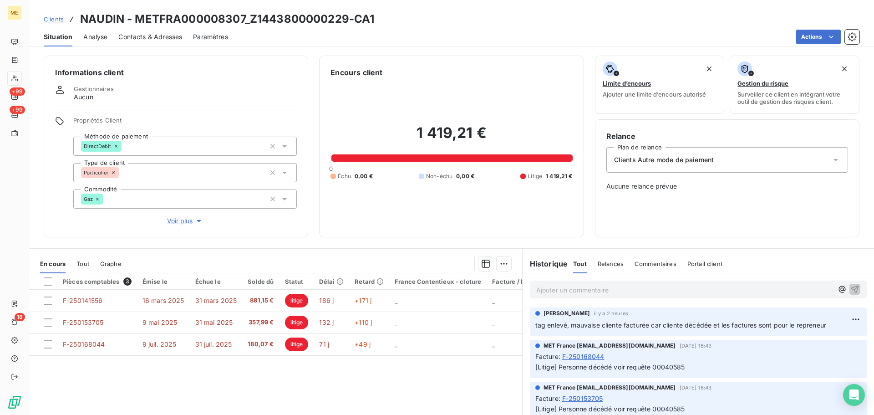
click at [508, 242] on div "Informations client Gestionnaires Aucun Propriétés Client Méthode de paiement D…" at bounding box center [451, 232] width 845 height 365
